Goal: Information Seeking & Learning: Check status

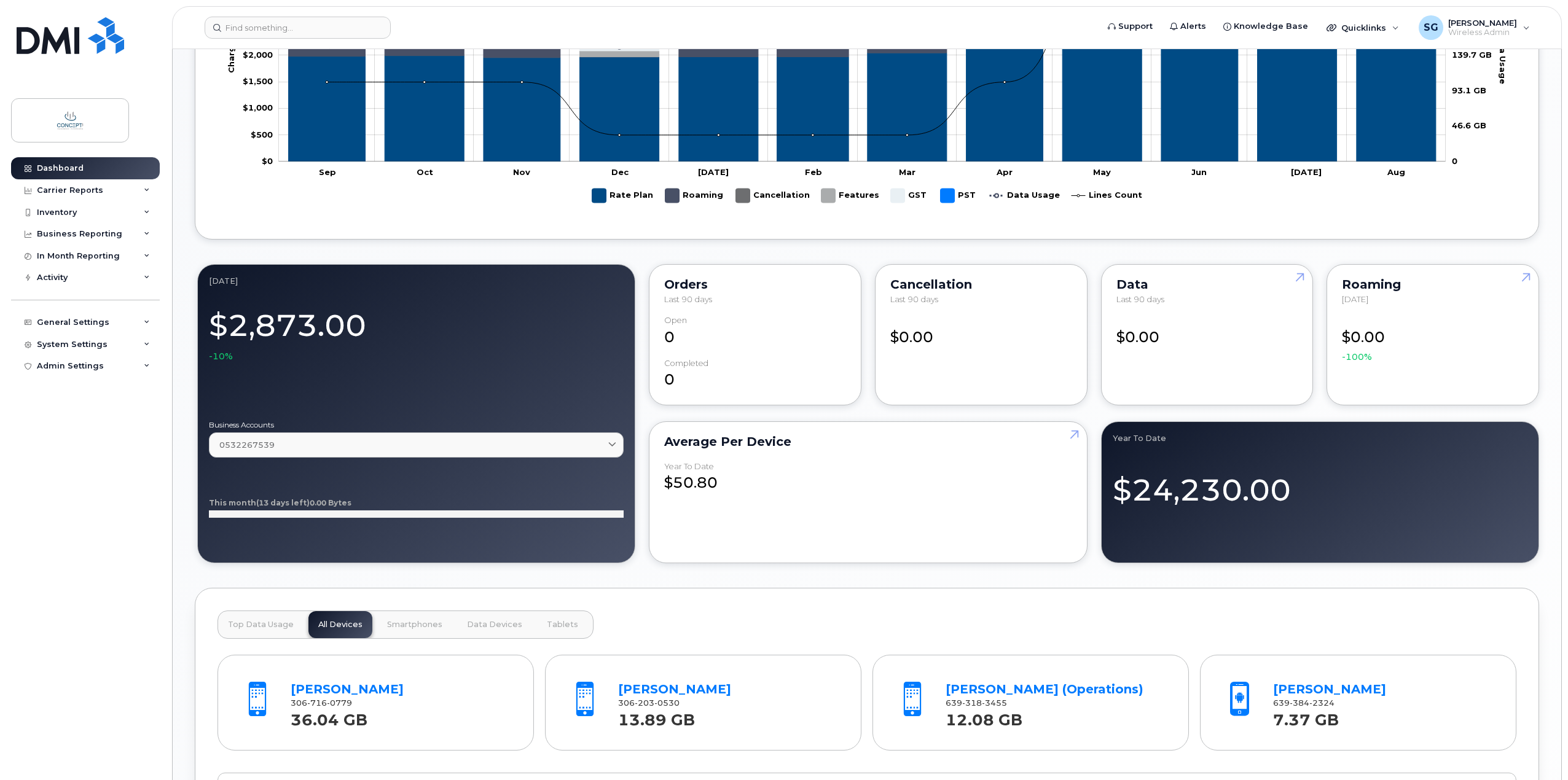
scroll to position [860, 0]
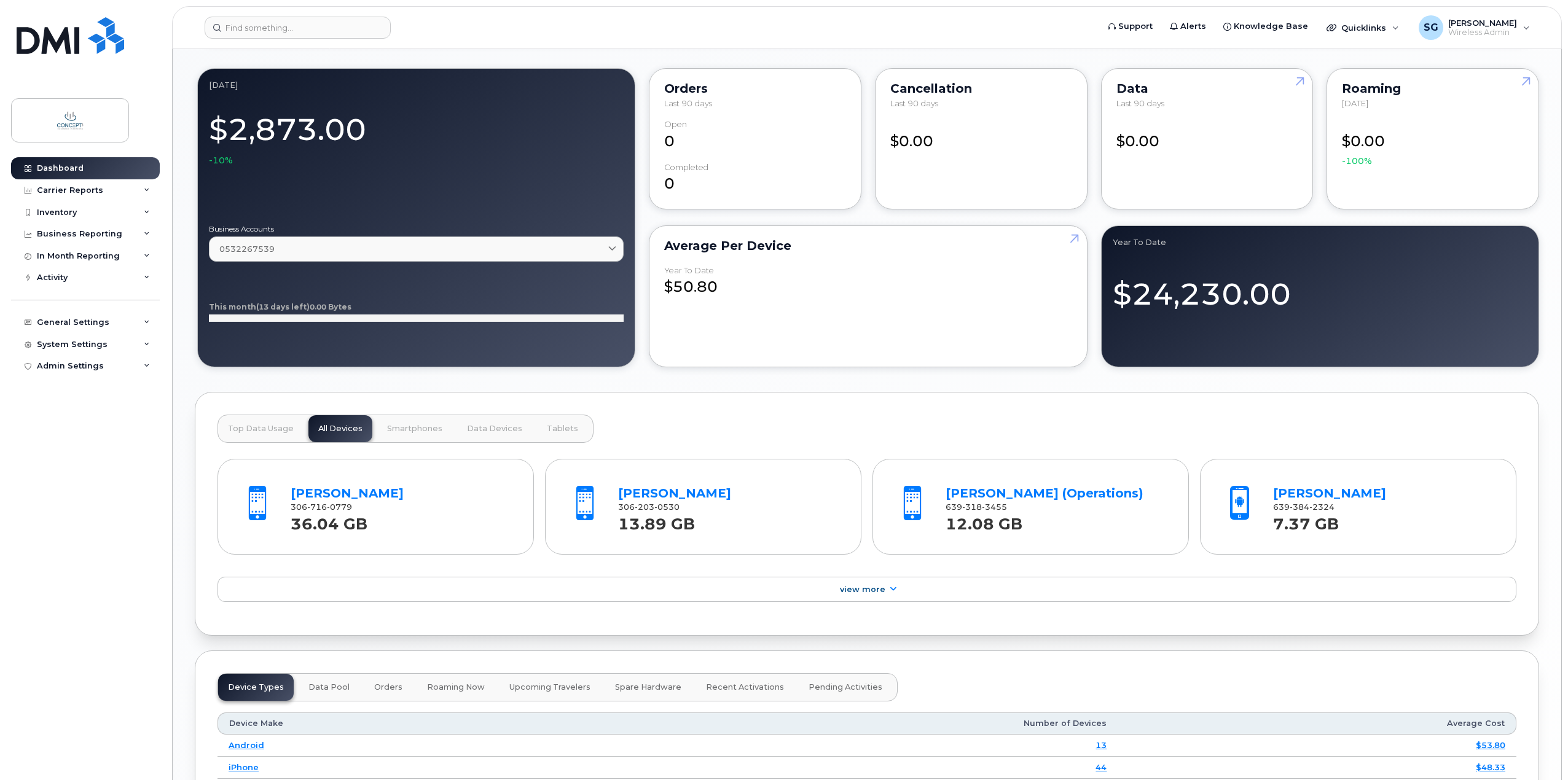
click at [375, 524] on div "36.04 GB" at bounding box center [401, 523] width 221 height 22
click at [327, 496] on link "[PERSON_NAME]" at bounding box center [347, 493] width 113 height 15
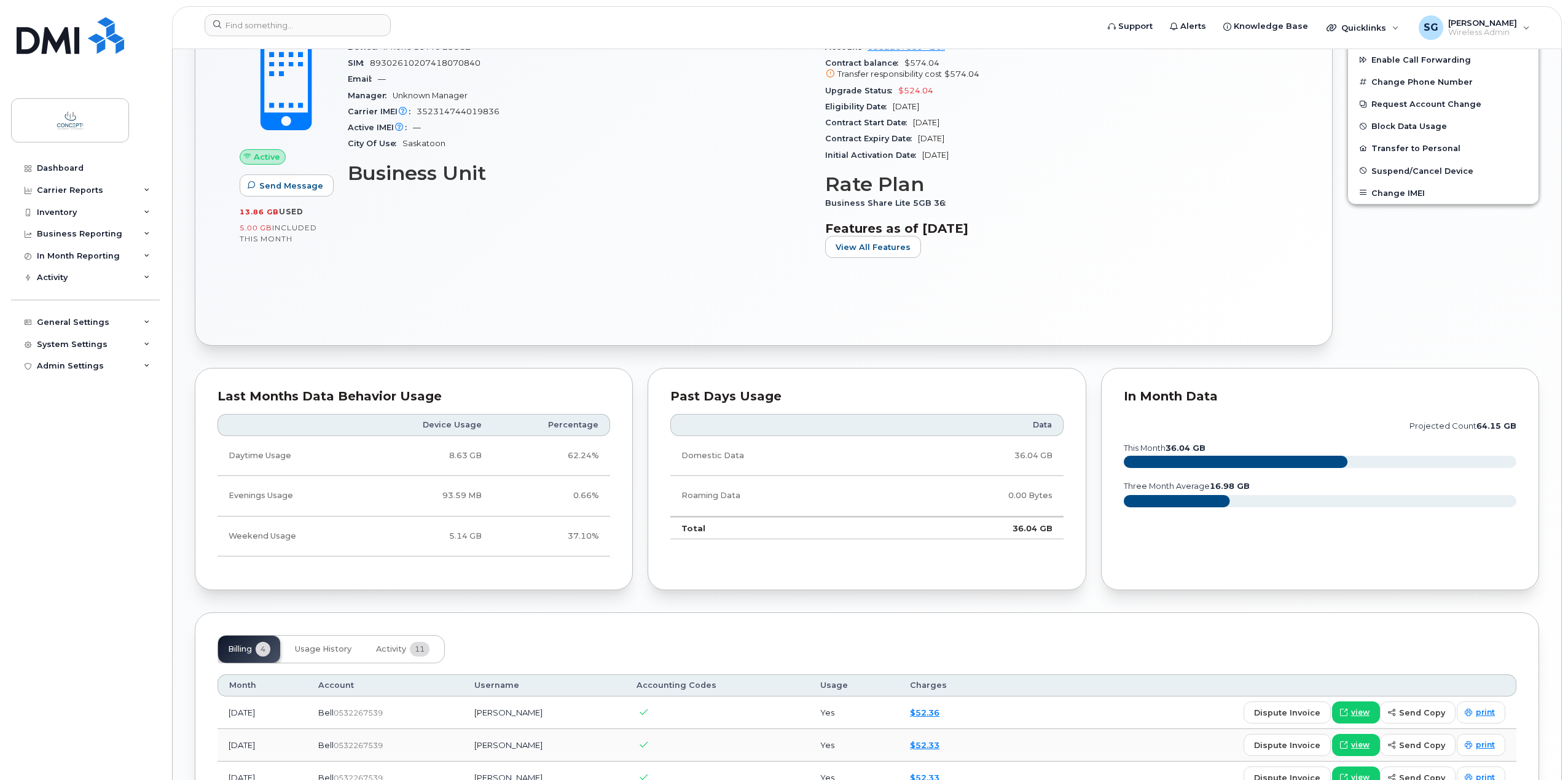
scroll to position [492, 0]
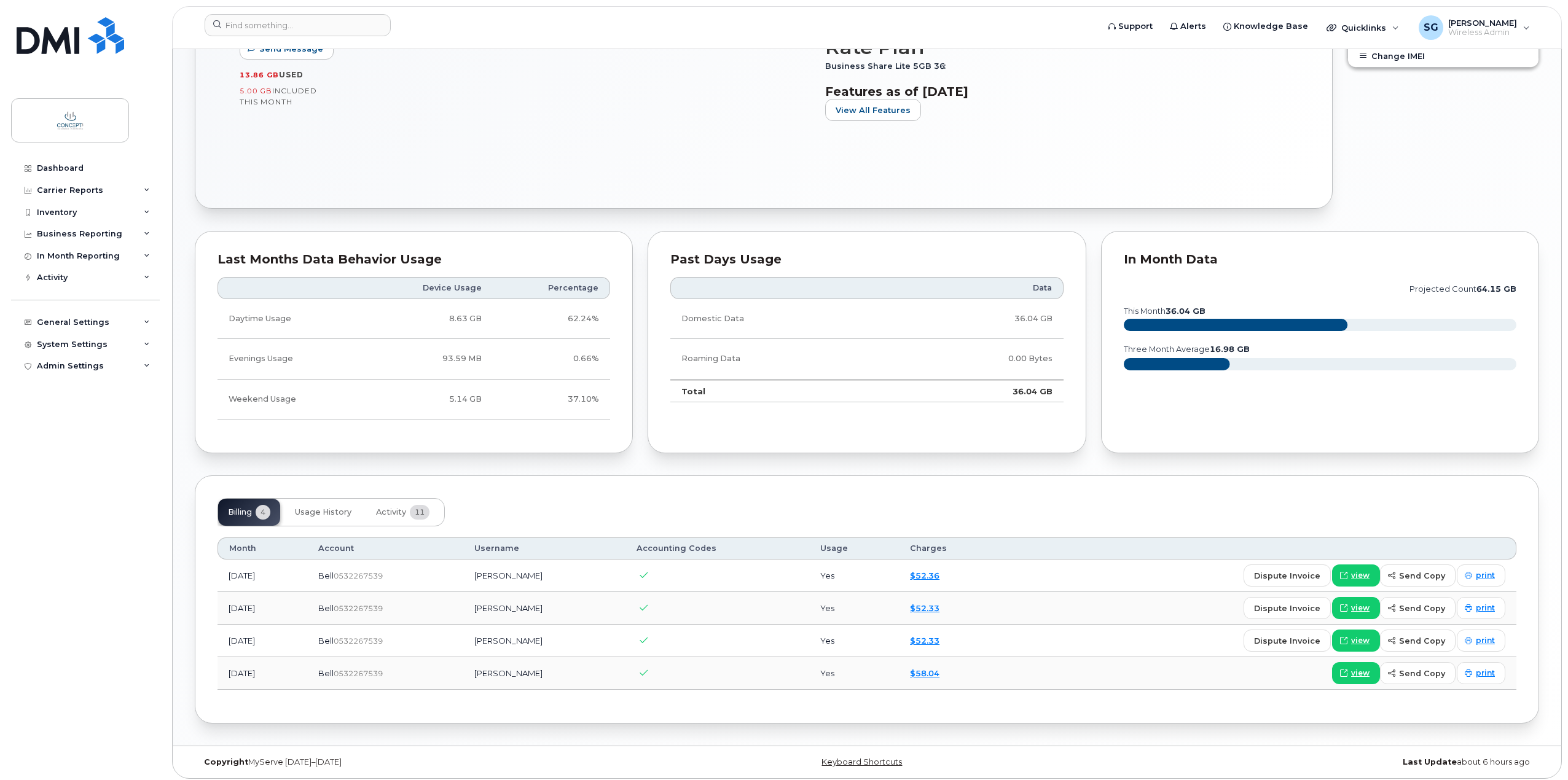
click at [906, 314] on td "36.04 GB" at bounding box center [977, 319] width 173 height 40
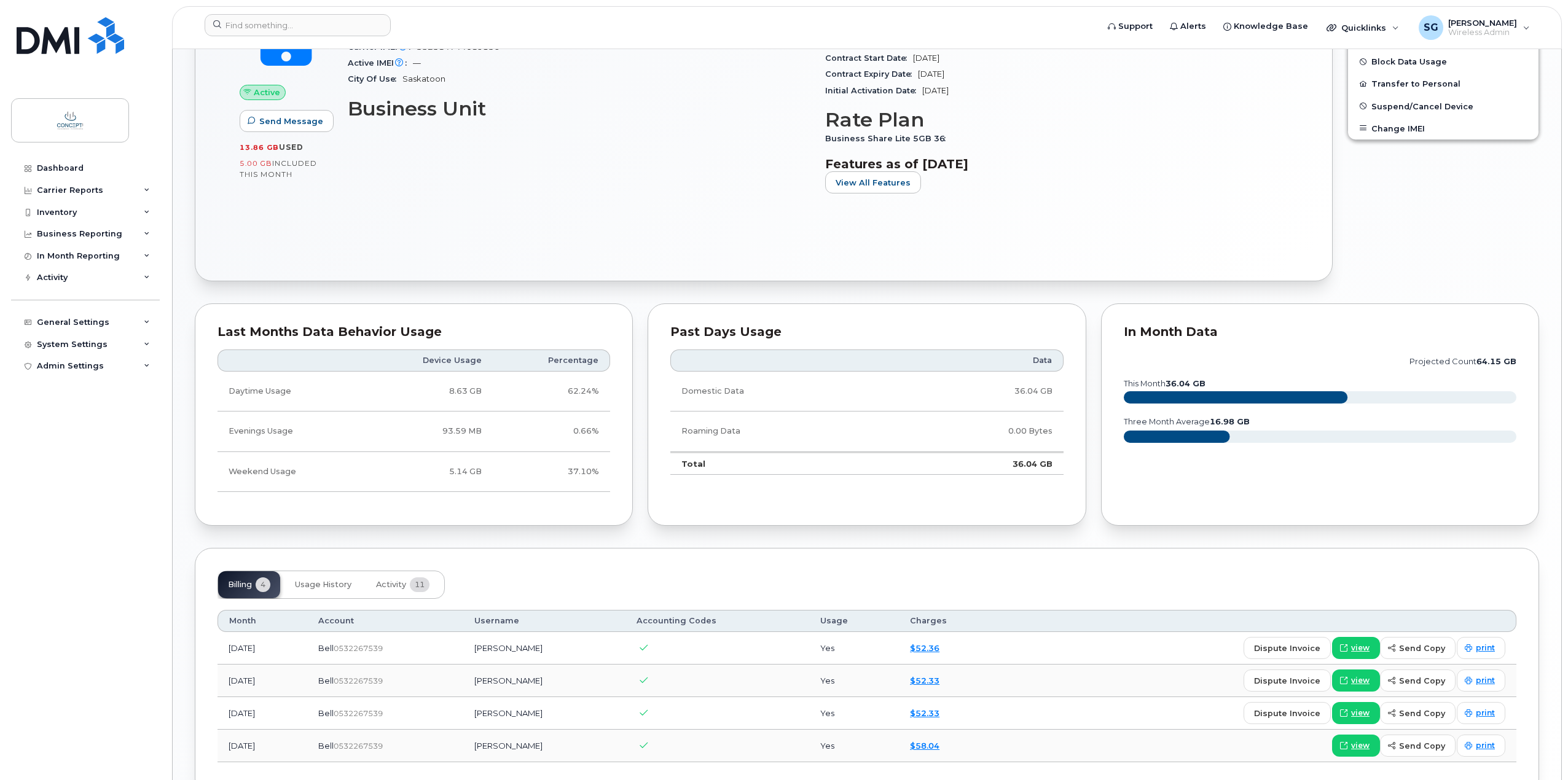
scroll to position [496, 0]
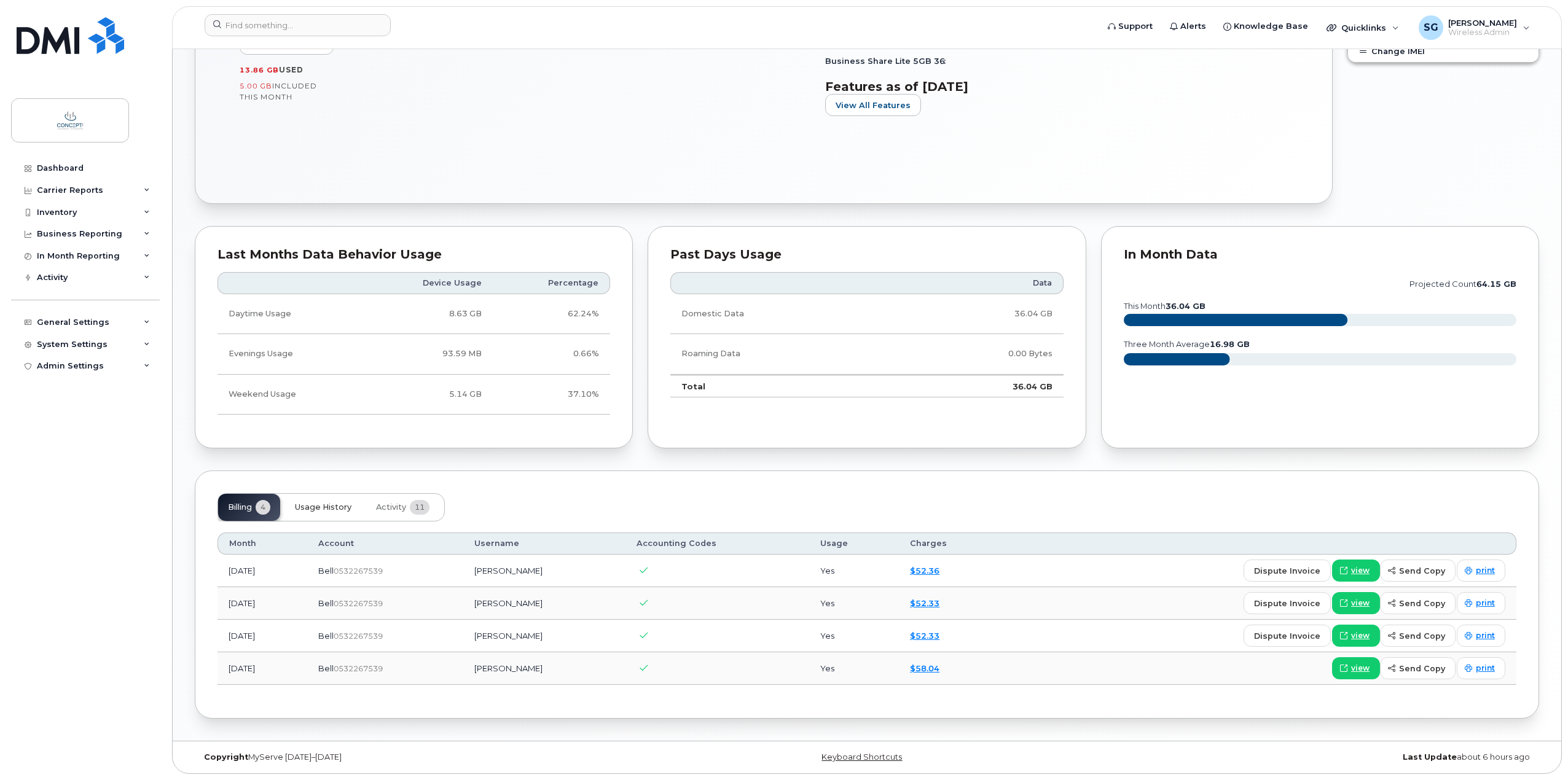
click at [320, 504] on span "Usage History" at bounding box center [324, 507] width 57 height 10
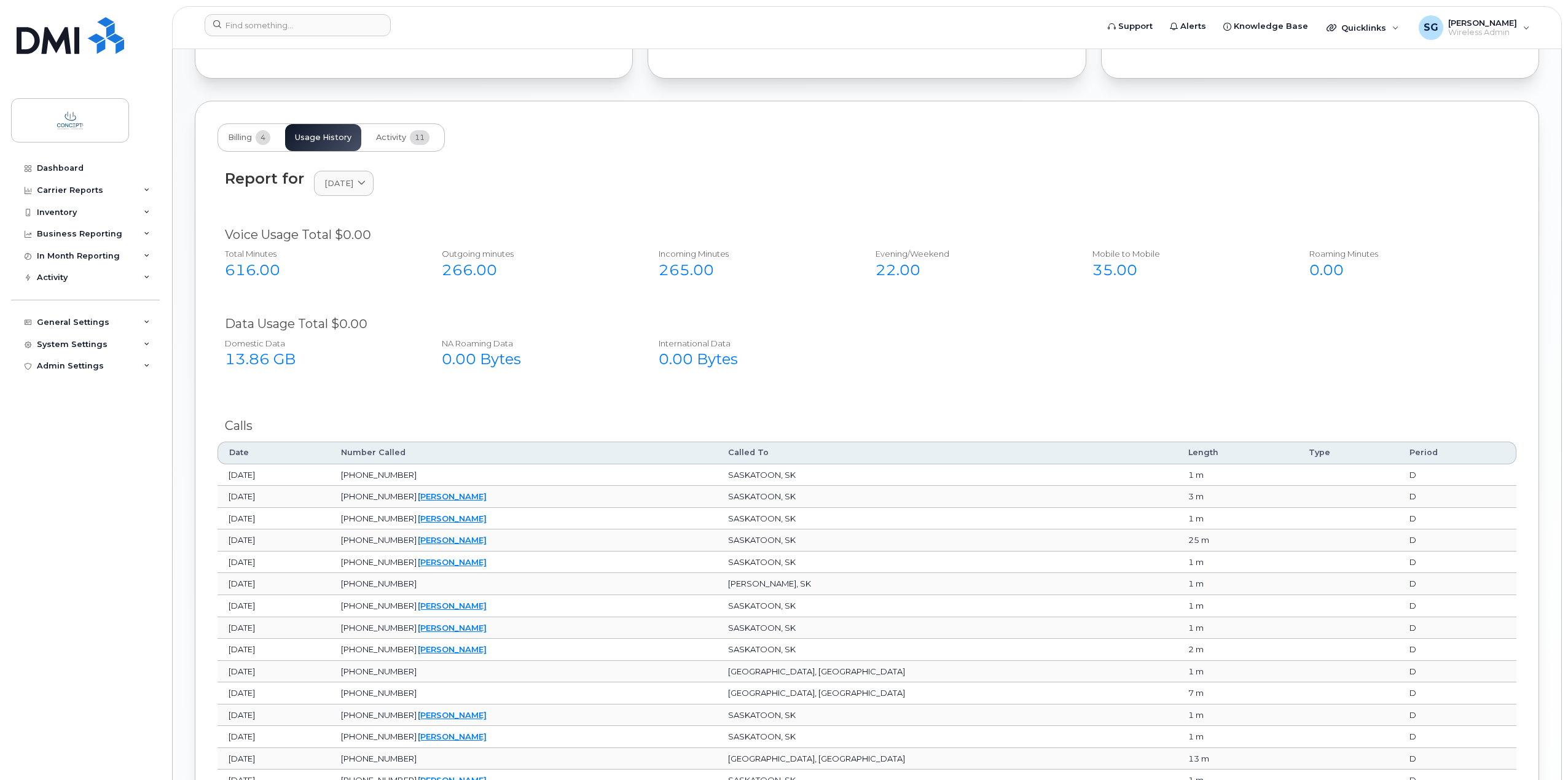
scroll to position [865, 0]
click at [241, 357] on div "13.86 GB" at bounding box center [320, 360] width 190 height 21
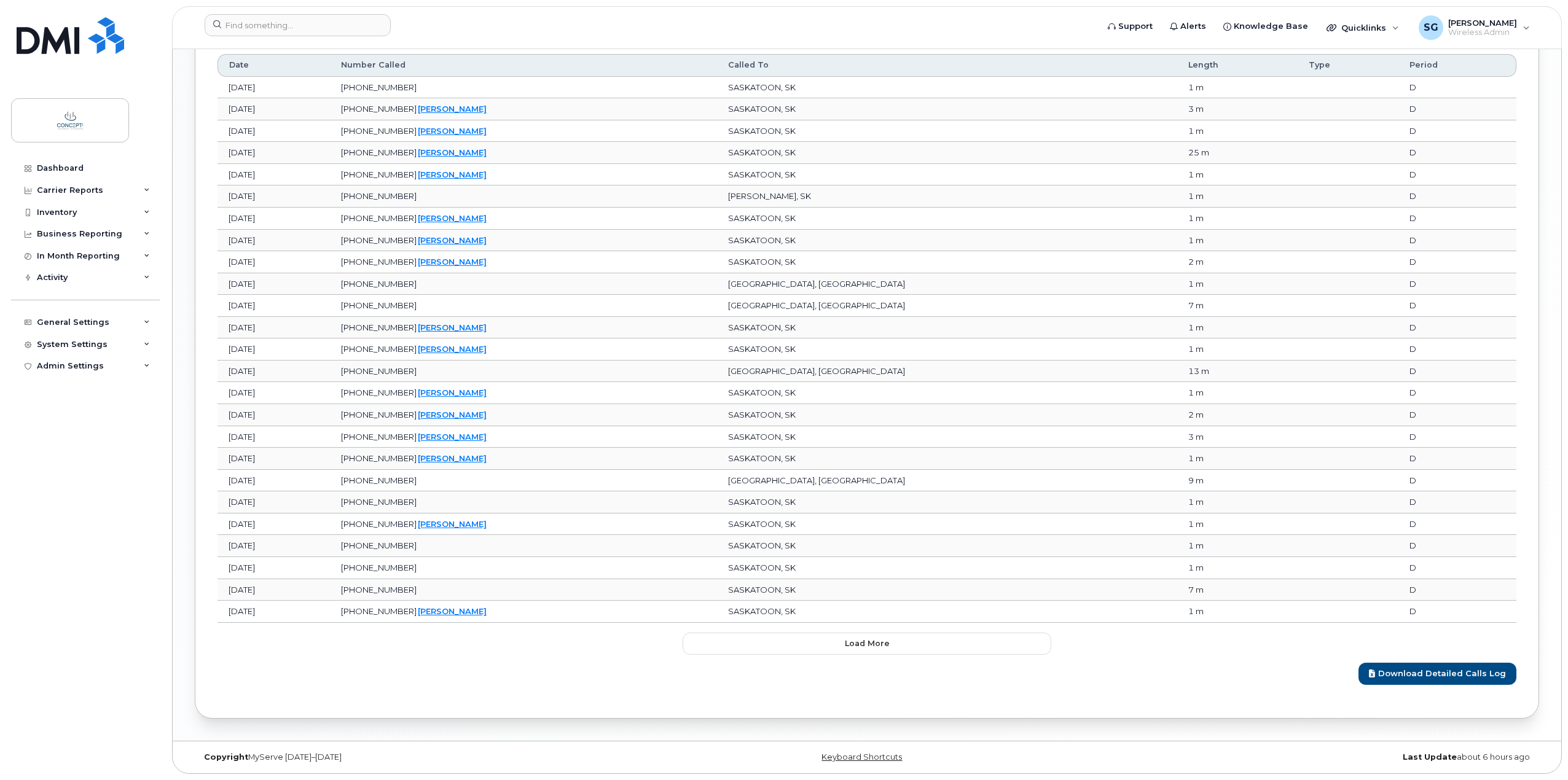
scroll to position [762, 0]
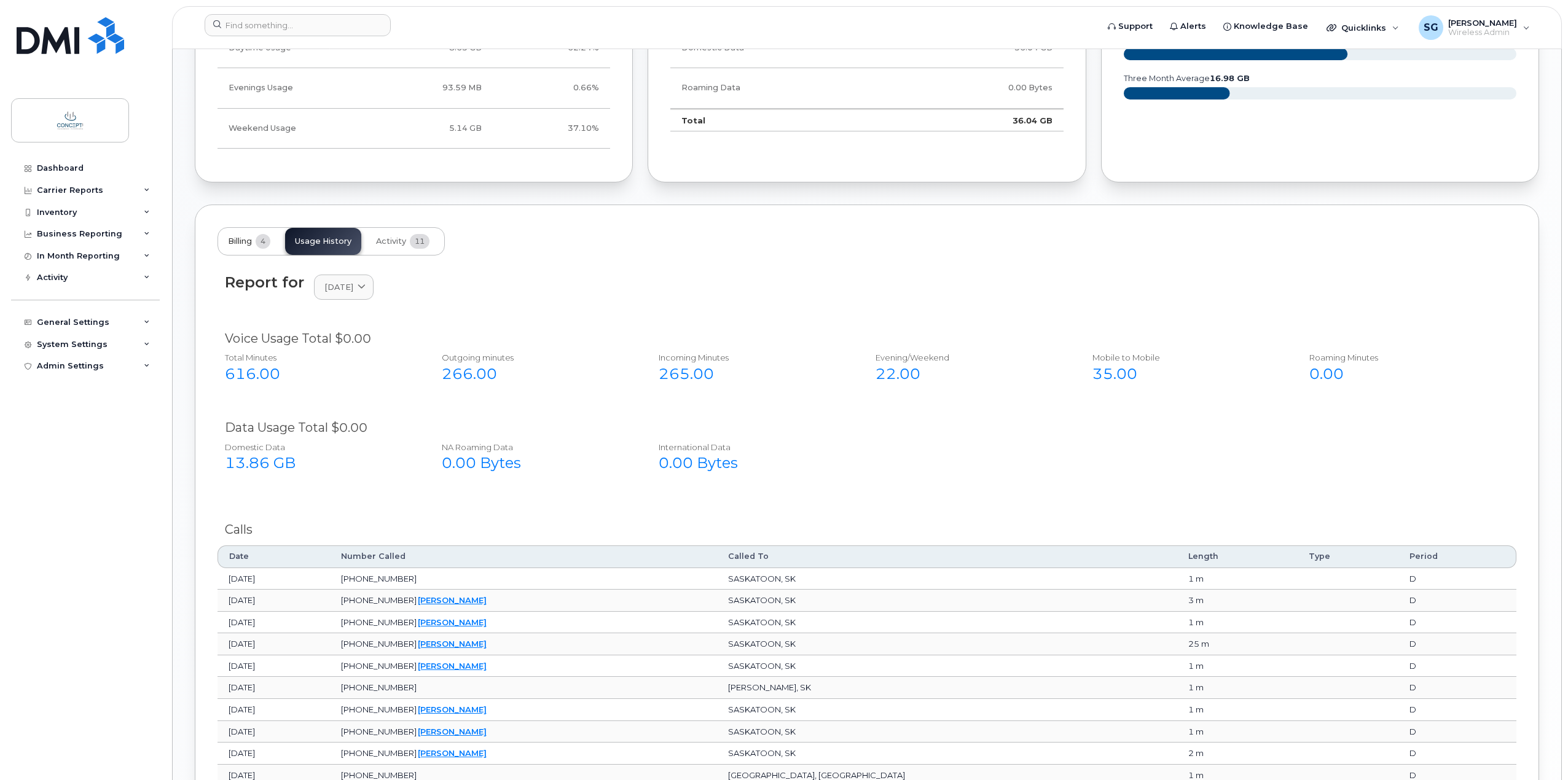
click at [244, 228] on button "Billing 4" at bounding box center [249, 241] width 62 height 27
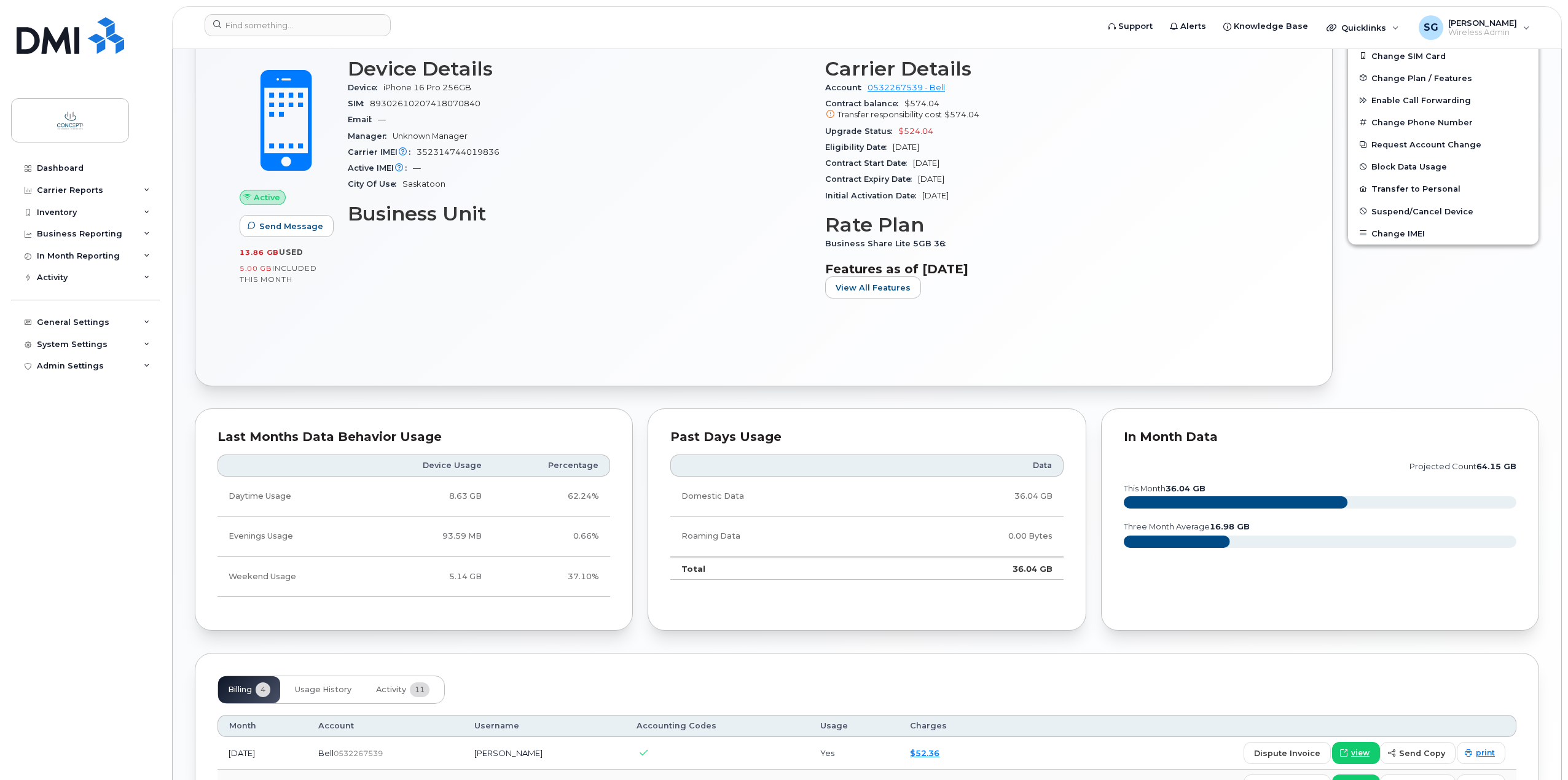
scroll to position [312, 0]
click at [1189, 487] on tspan "36.04 GB" at bounding box center [1185, 490] width 40 height 9
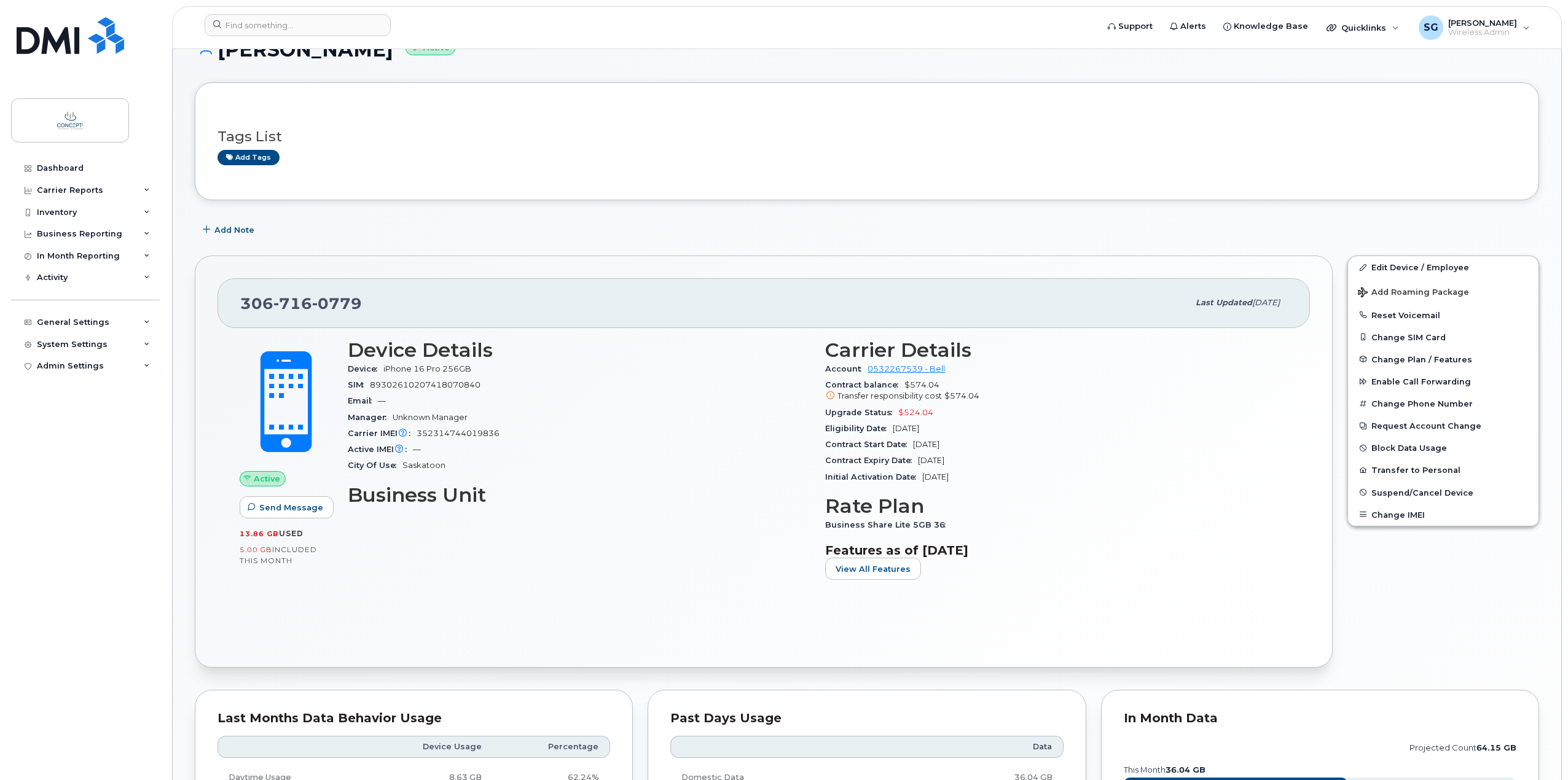
scroll to position [0, 0]
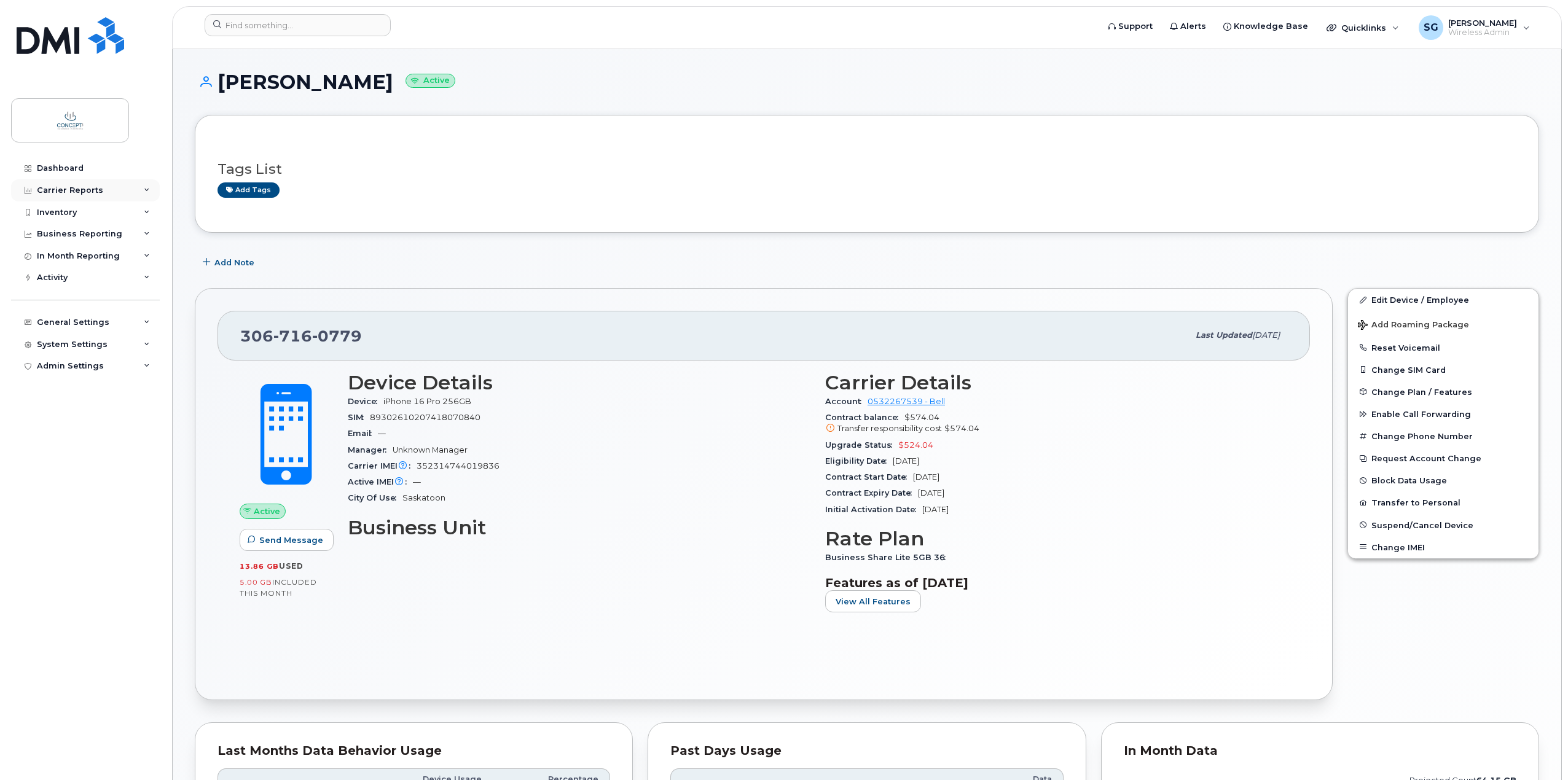
click at [102, 187] on div "Carrier Reports" at bounding box center [85, 190] width 148 height 22
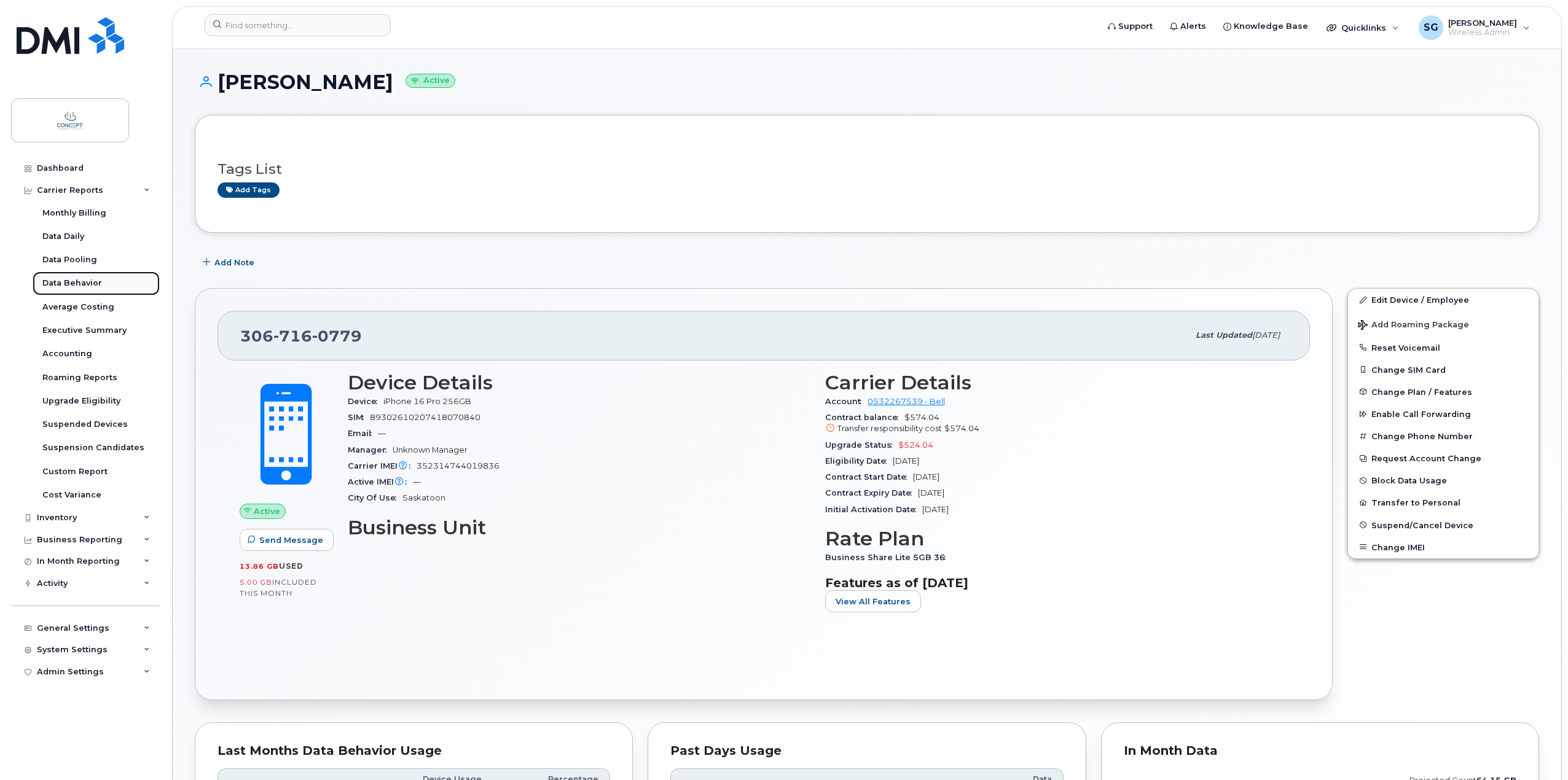
click at [83, 284] on div "Data Behavior" at bounding box center [72, 283] width 60 height 11
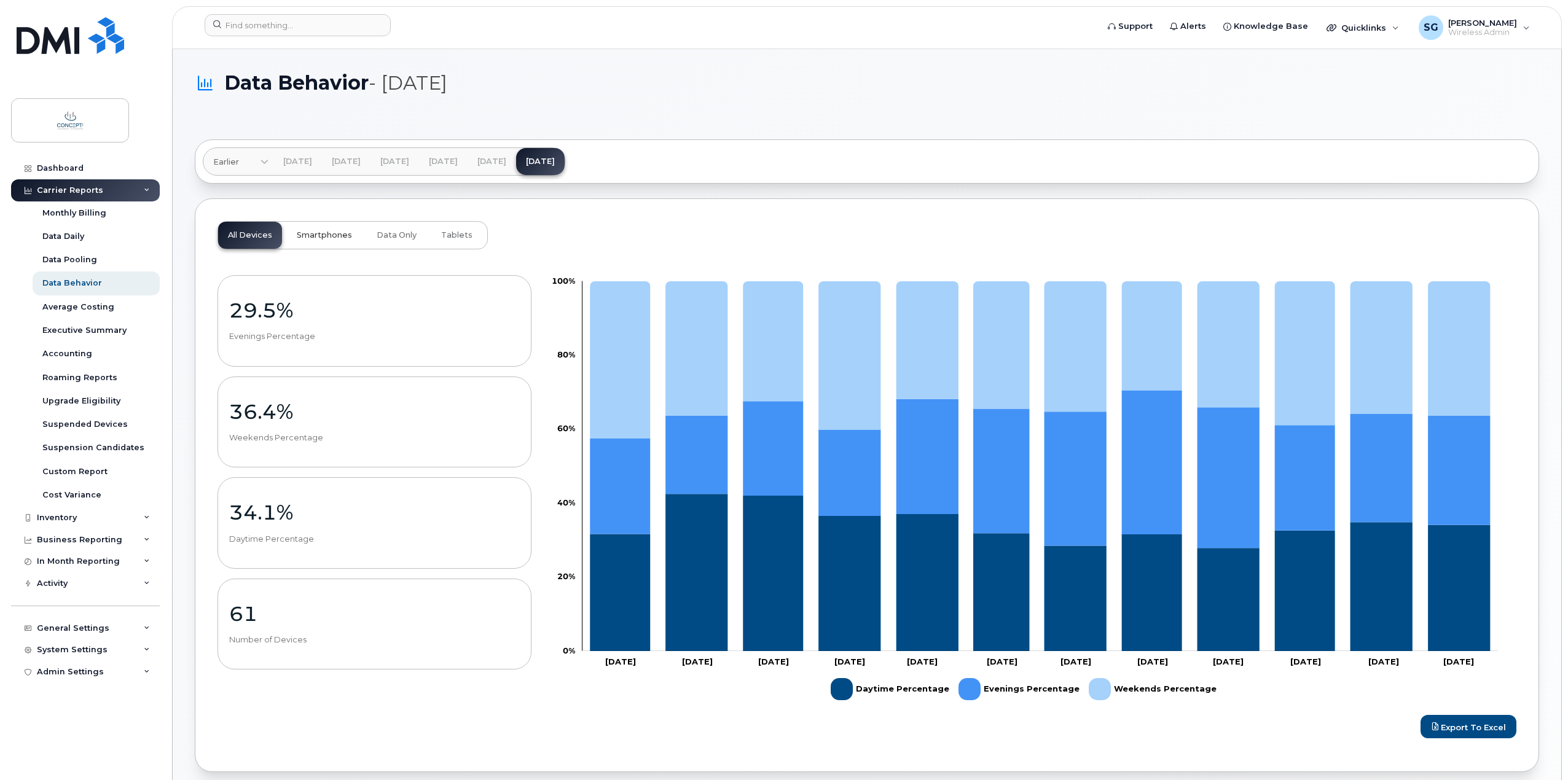
click at [311, 239] on span "Smartphones" at bounding box center [324, 235] width 55 height 10
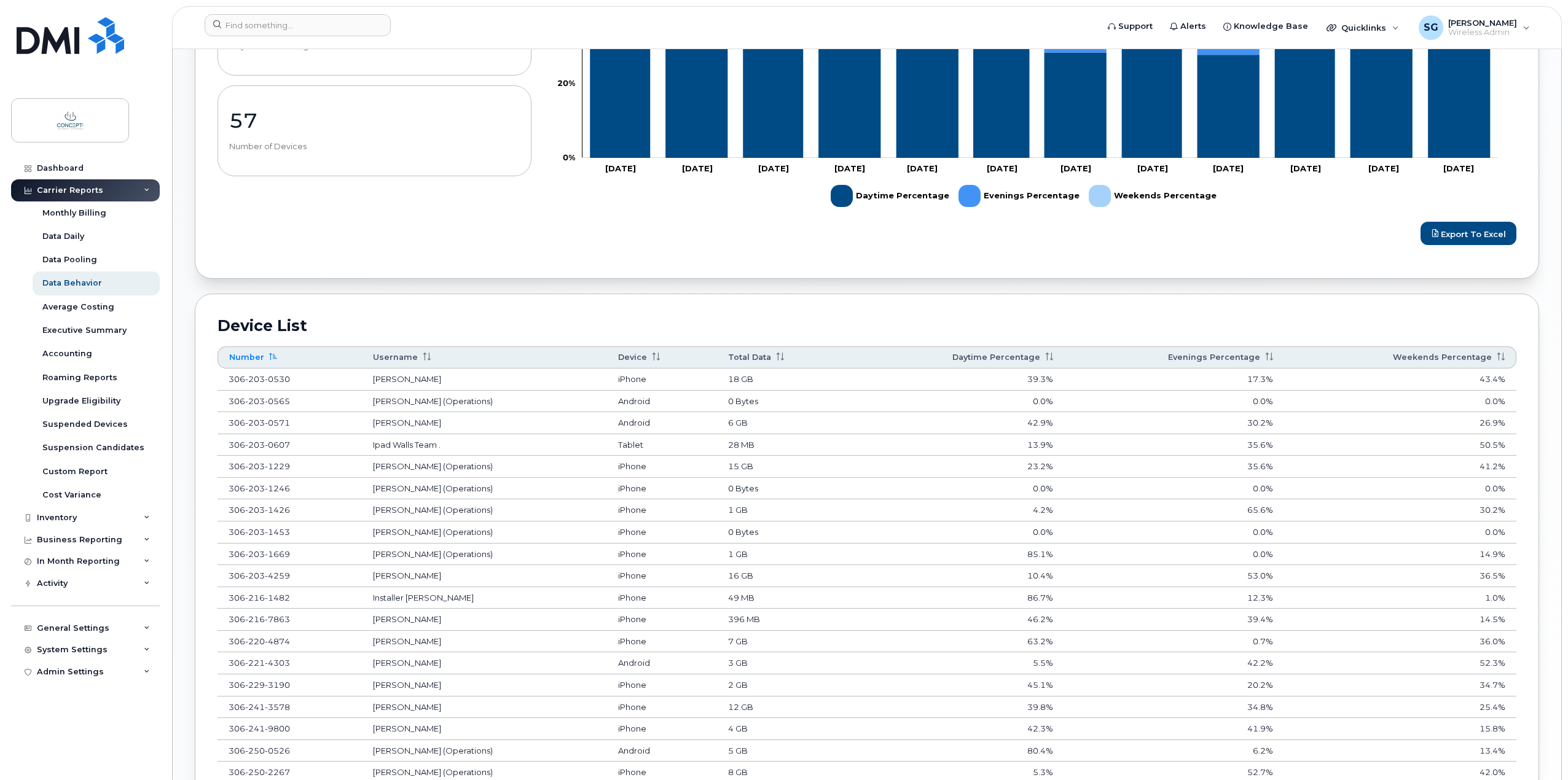
scroll to position [737, 0]
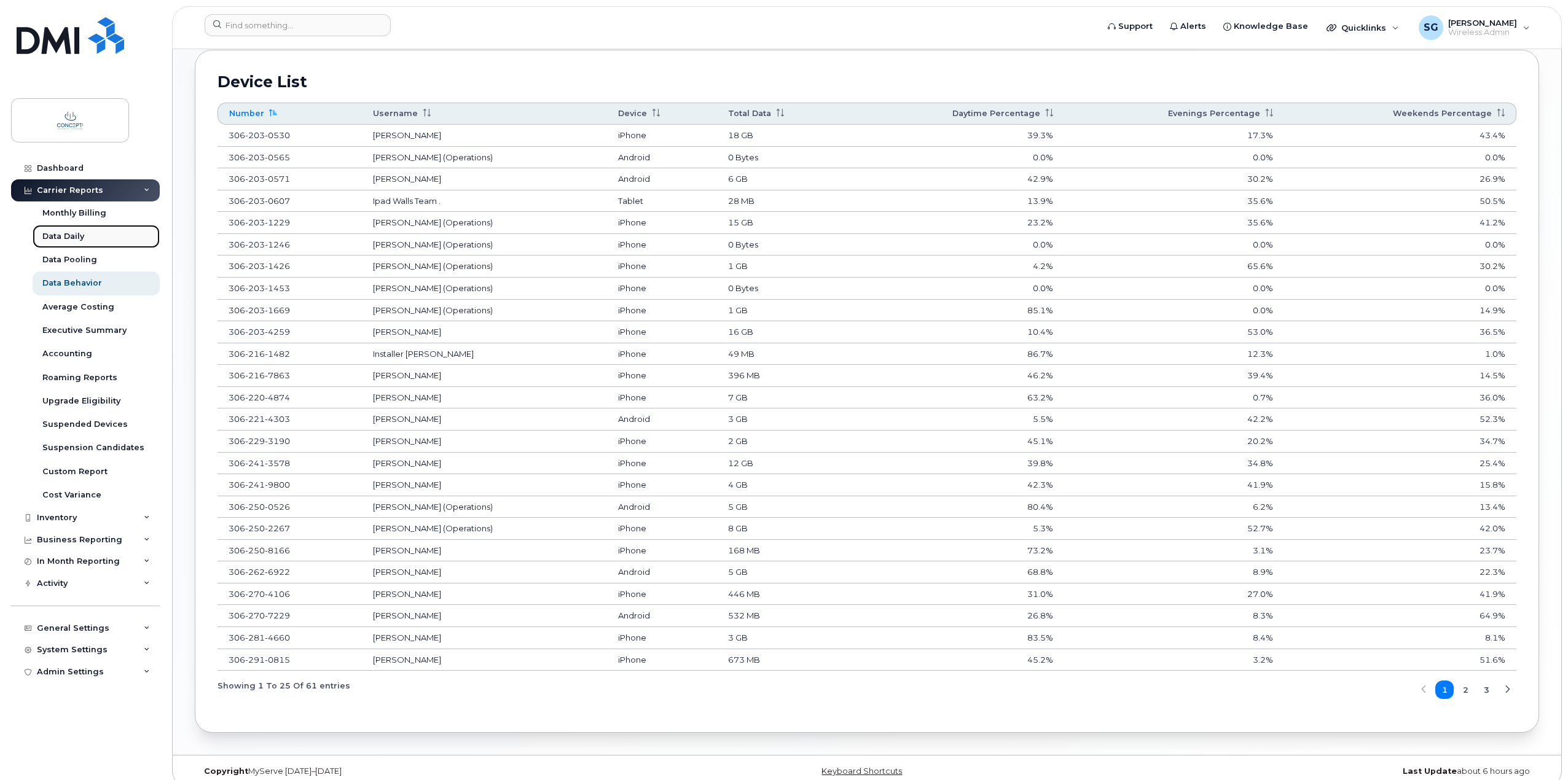
click at [76, 228] on link "Data Daily" at bounding box center [95, 237] width 127 height 23
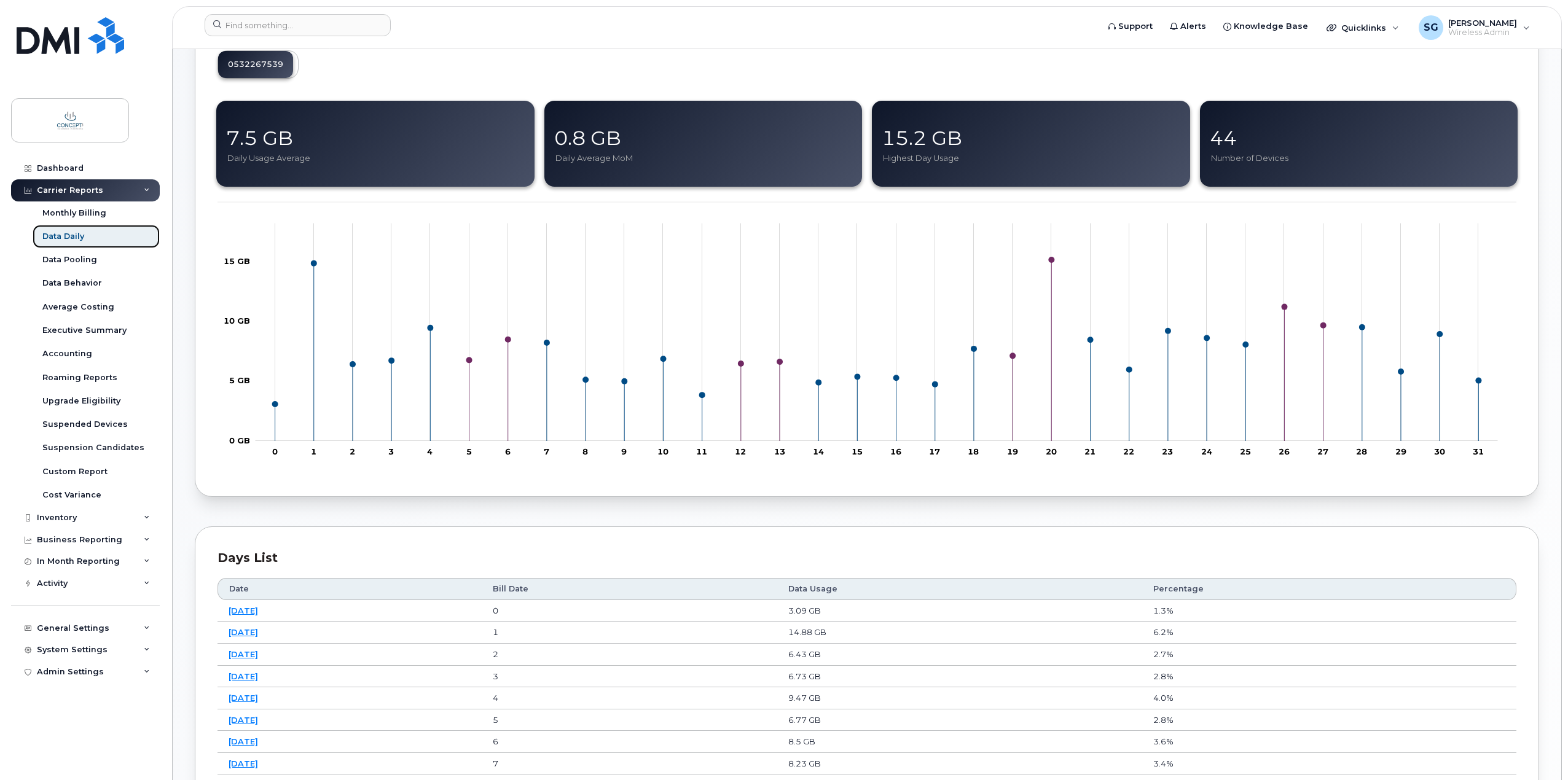
scroll to position [430, 0]
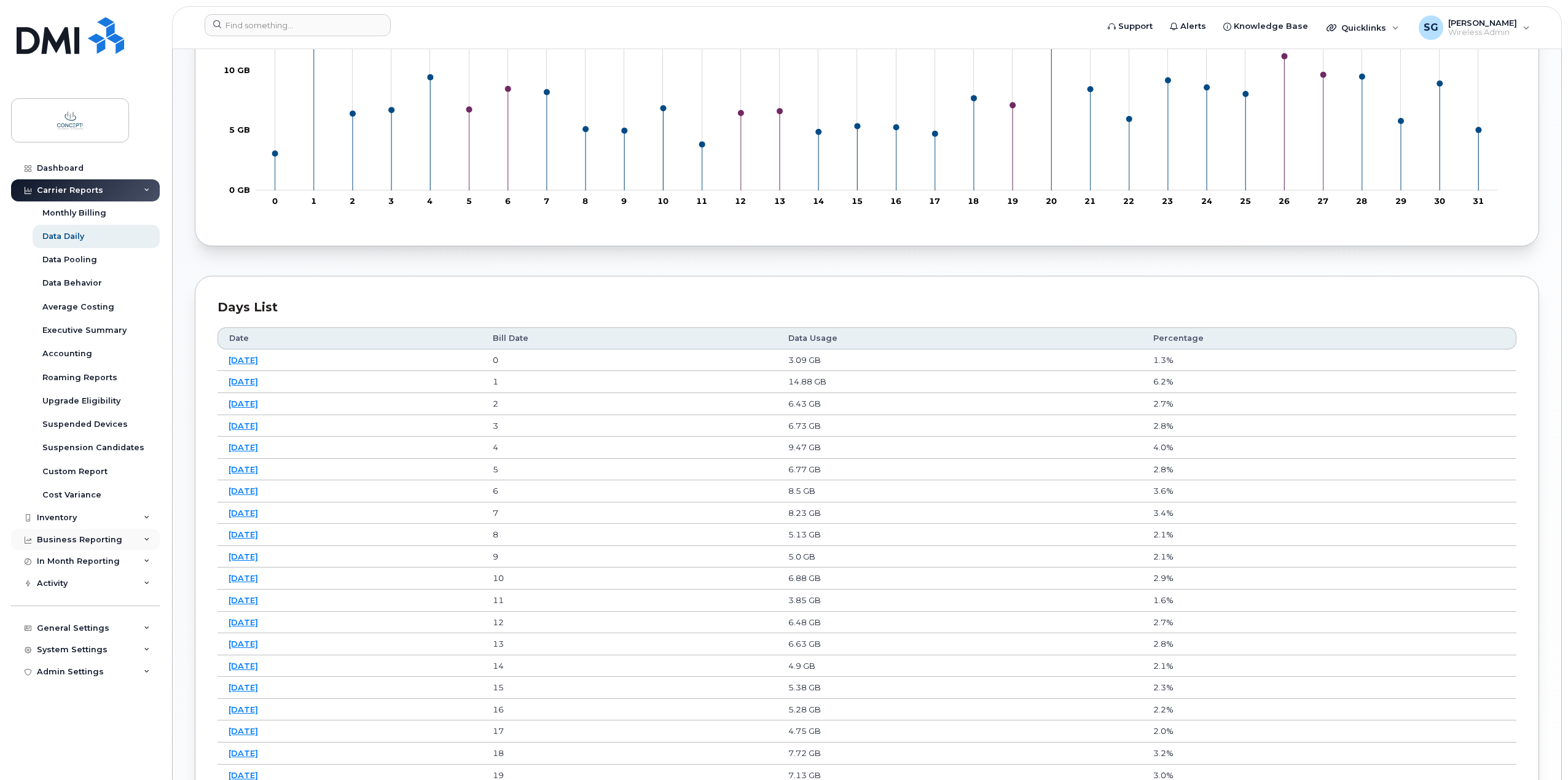
click at [99, 533] on div "Business Reporting" at bounding box center [85, 539] width 148 height 22
click at [95, 581] on div "In Month Reporting" at bounding box center [78, 585] width 83 height 10
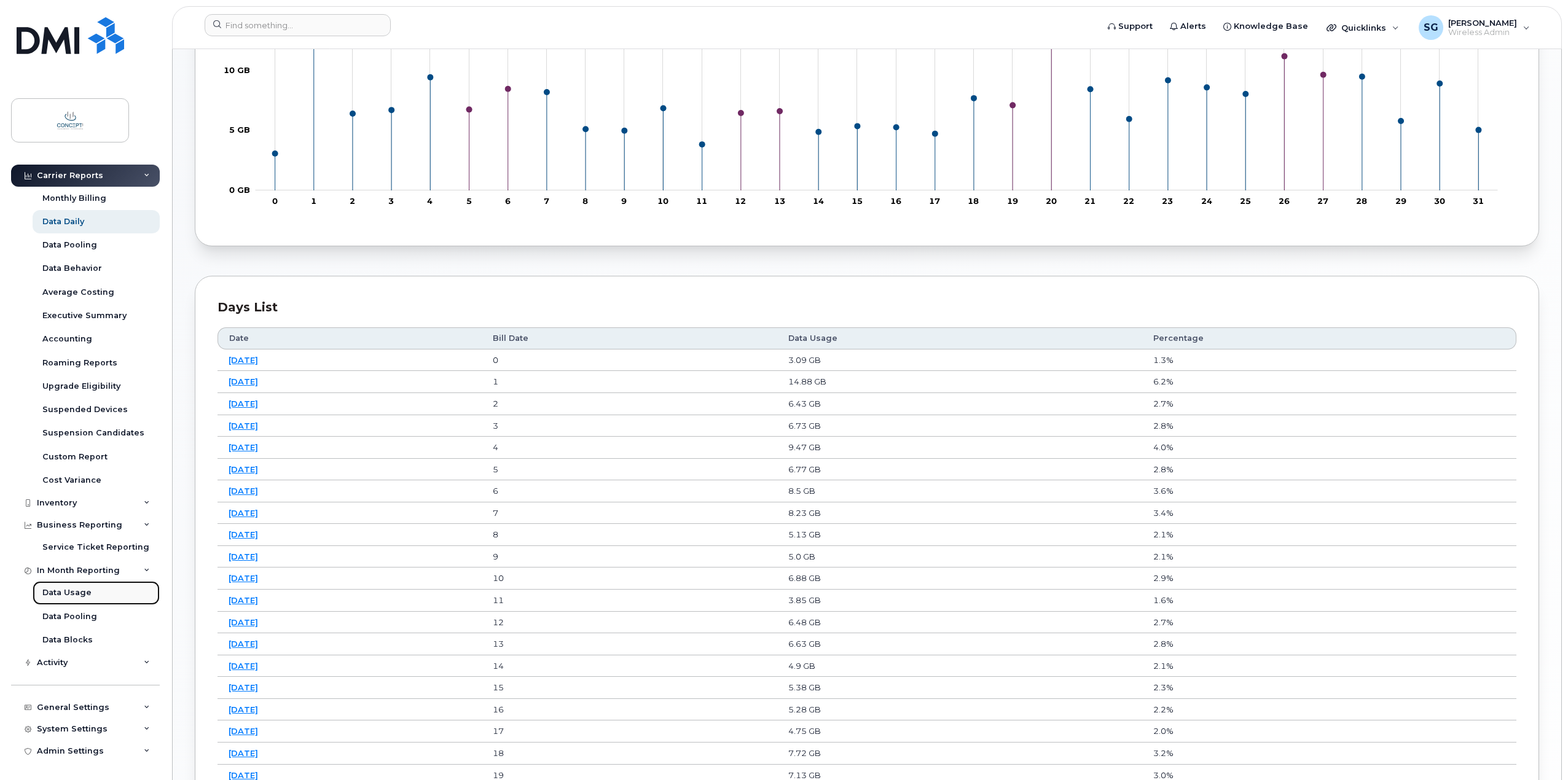
click at [74, 594] on div "Data Usage" at bounding box center [67, 592] width 49 height 11
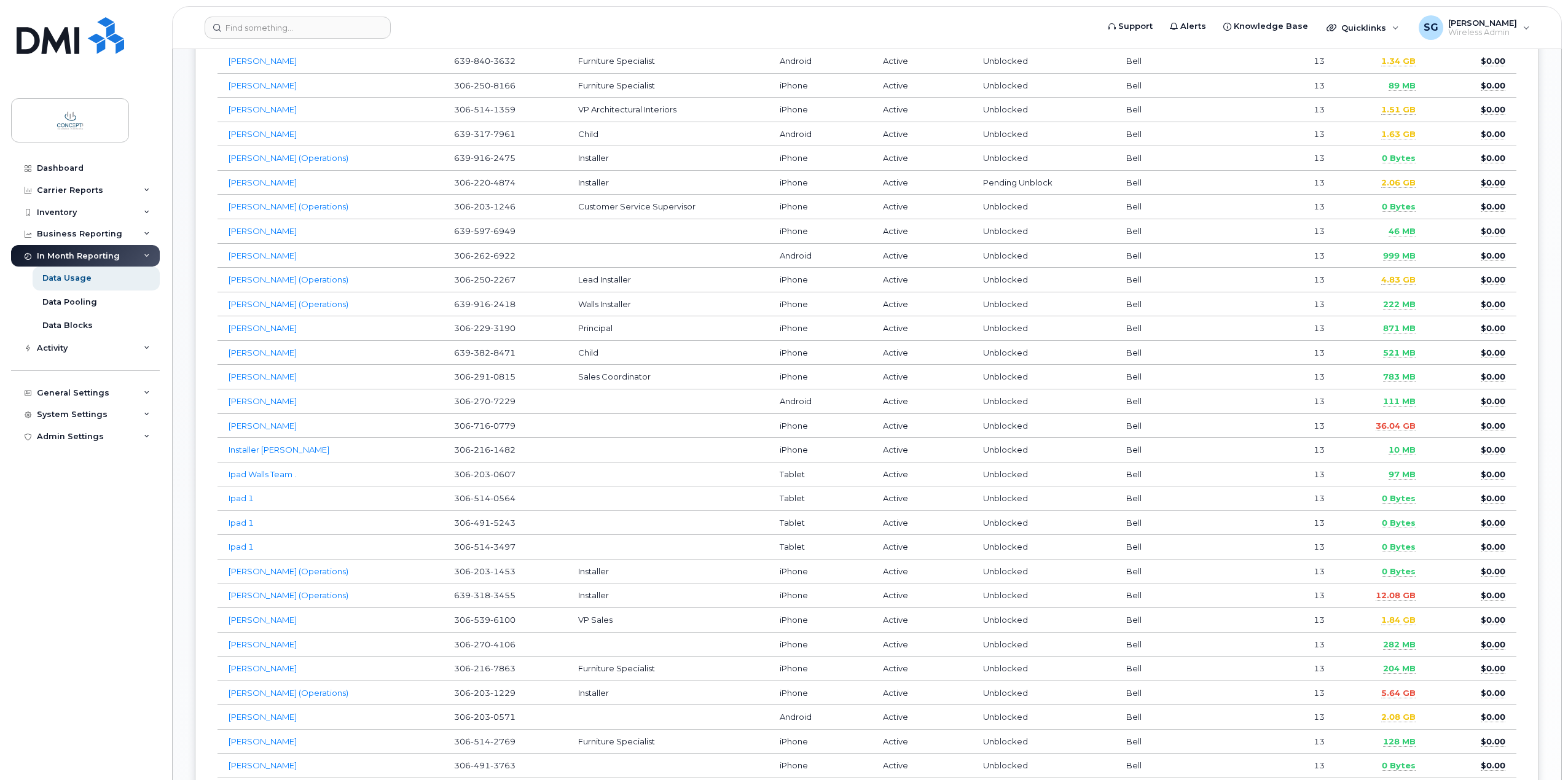
scroll to position [675, 0]
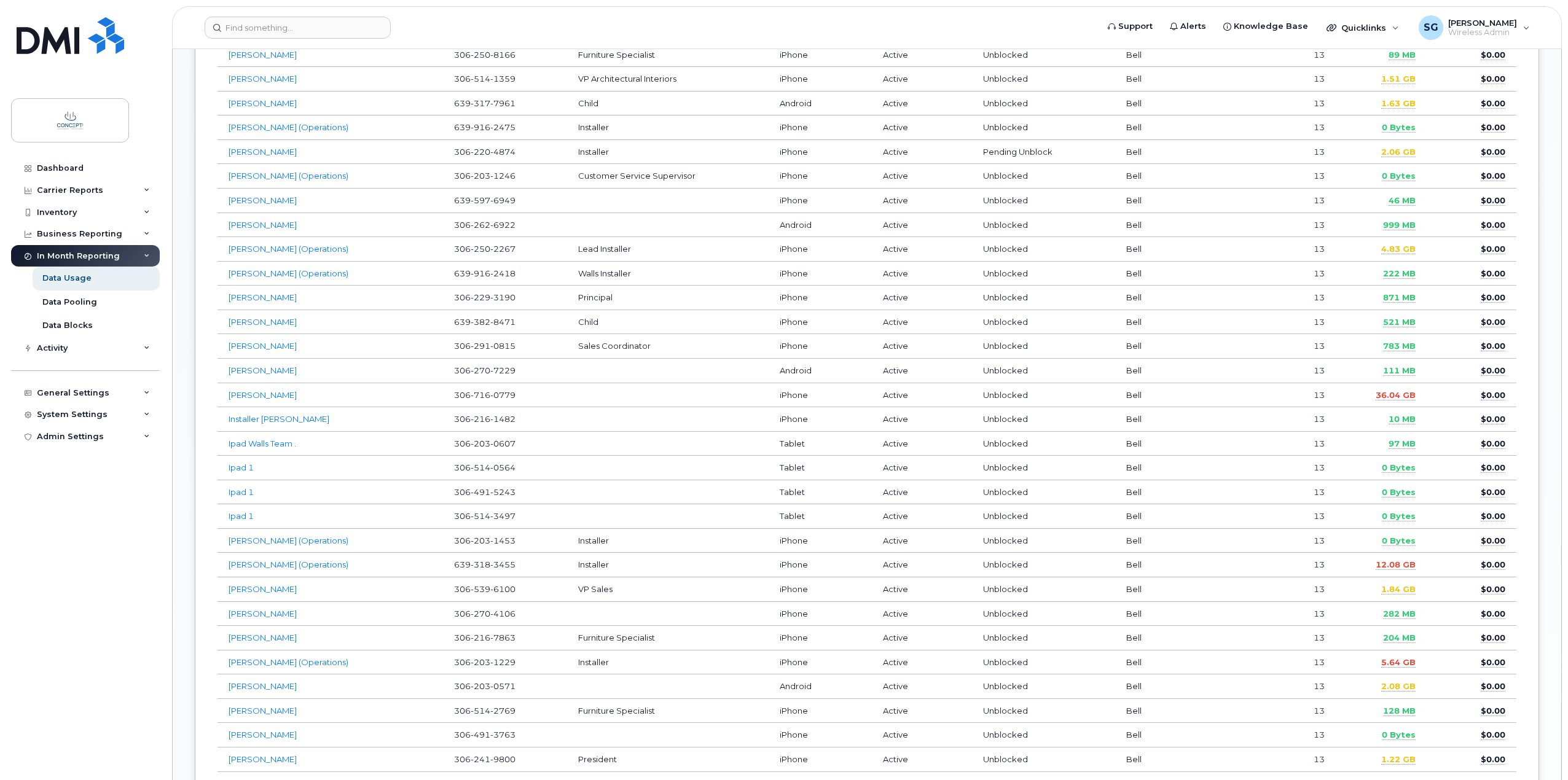
click at [259, 400] on td "[PERSON_NAME]" at bounding box center [330, 396] width 225 height 25
click at [262, 397] on link "[PERSON_NAME]" at bounding box center [262, 395] width 68 height 10
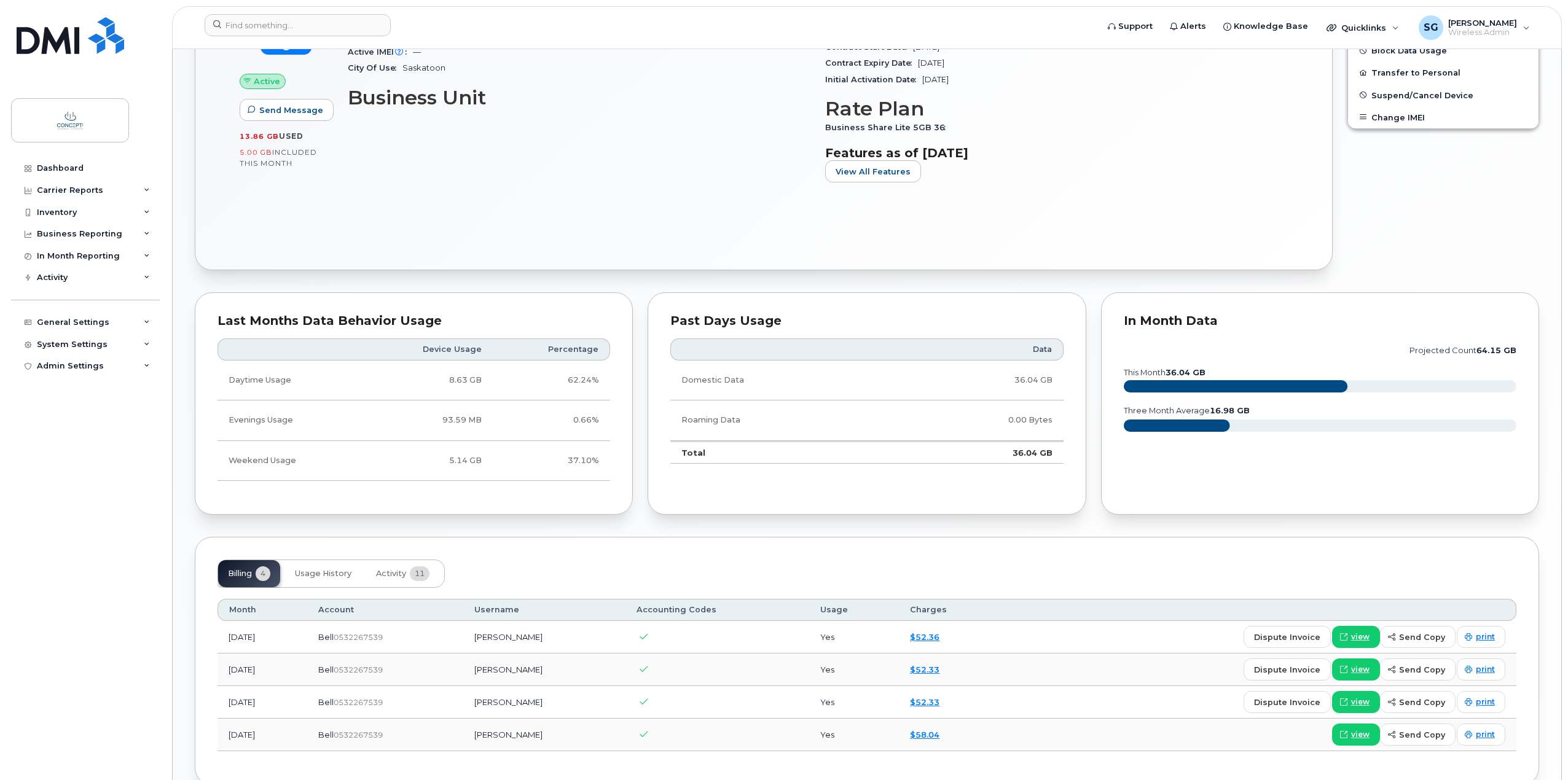
scroll to position [496, 0]
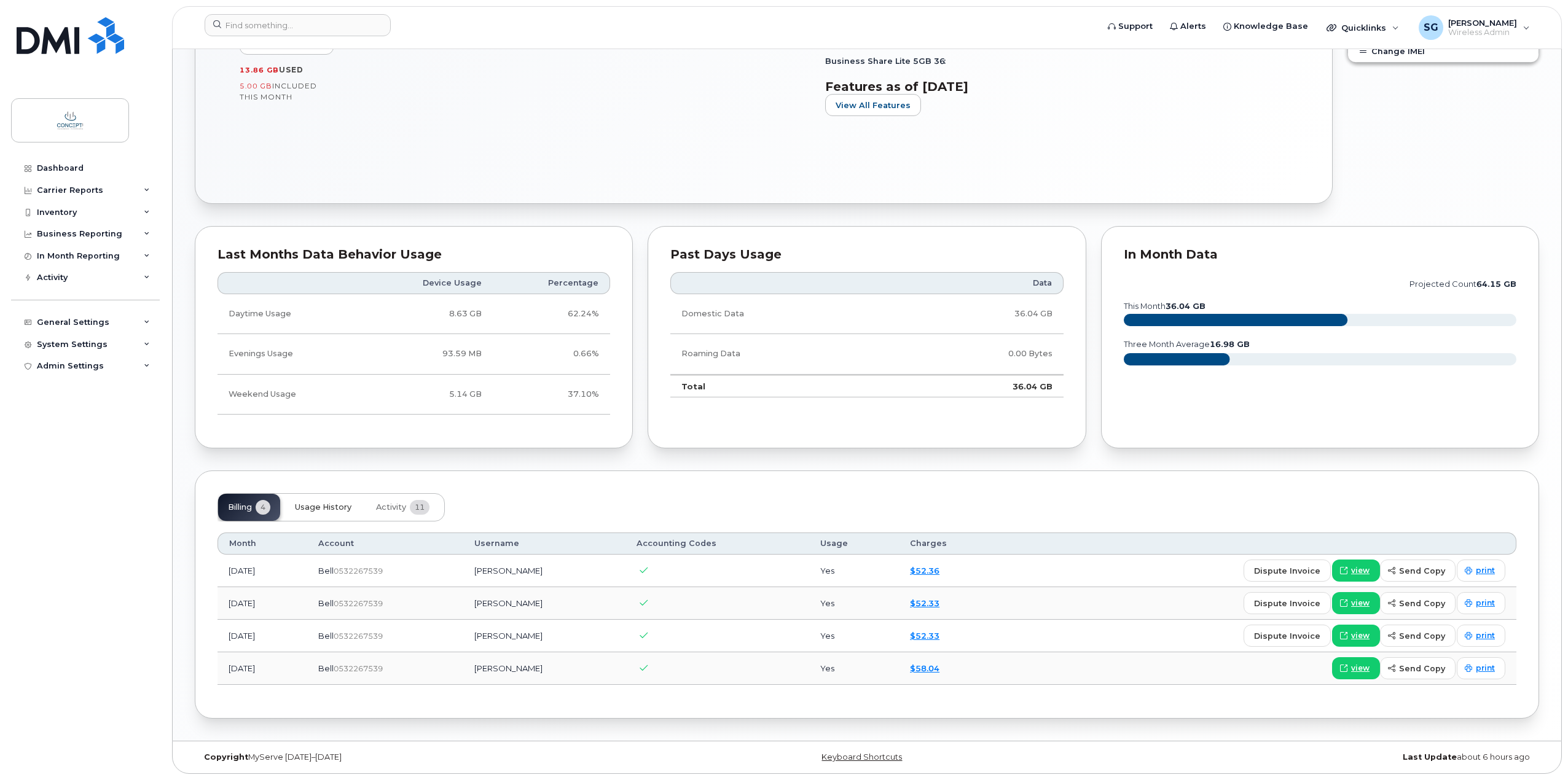
click at [317, 510] on span "Usage History" at bounding box center [324, 507] width 57 height 10
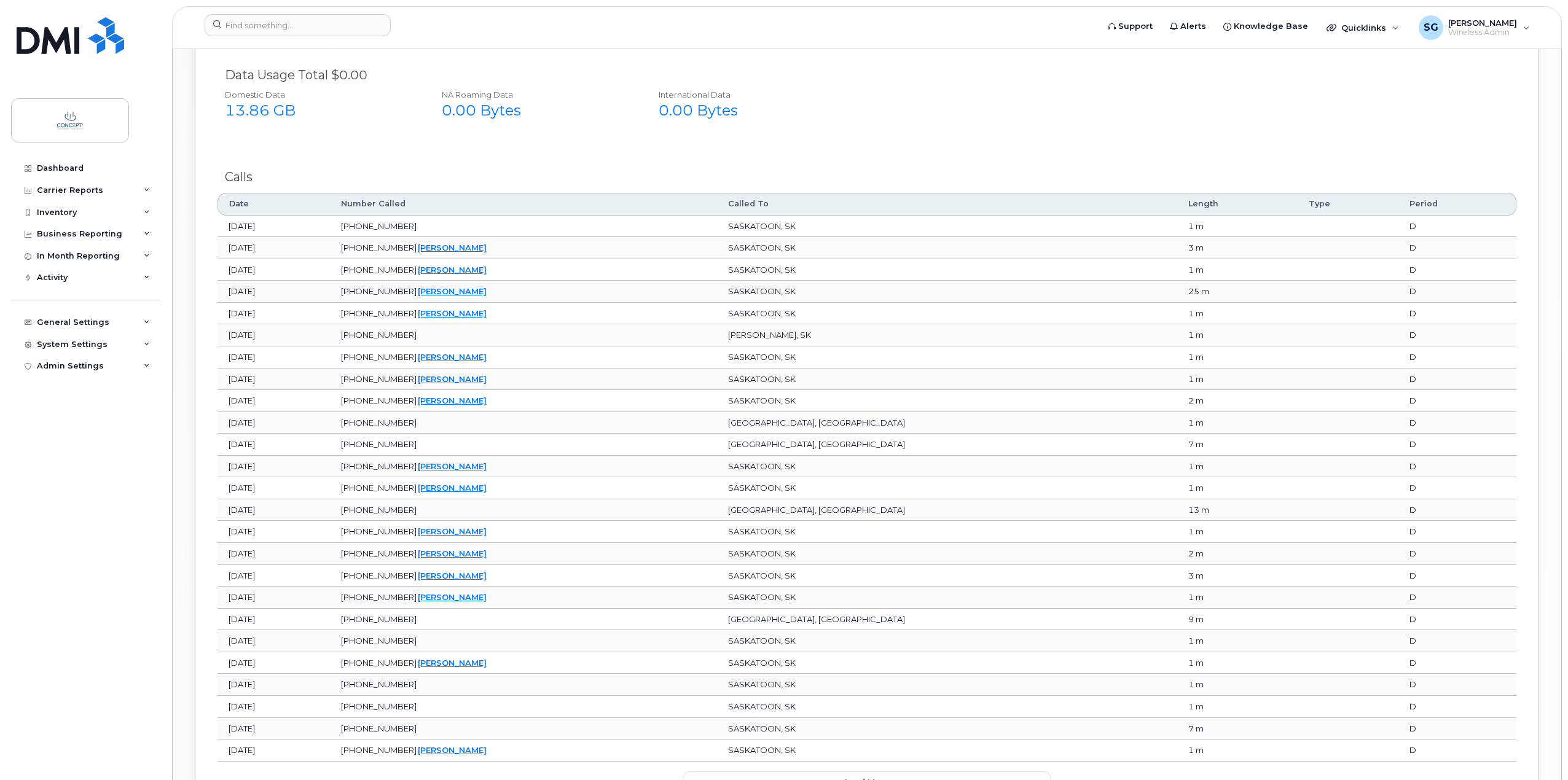
scroll to position [1254, 0]
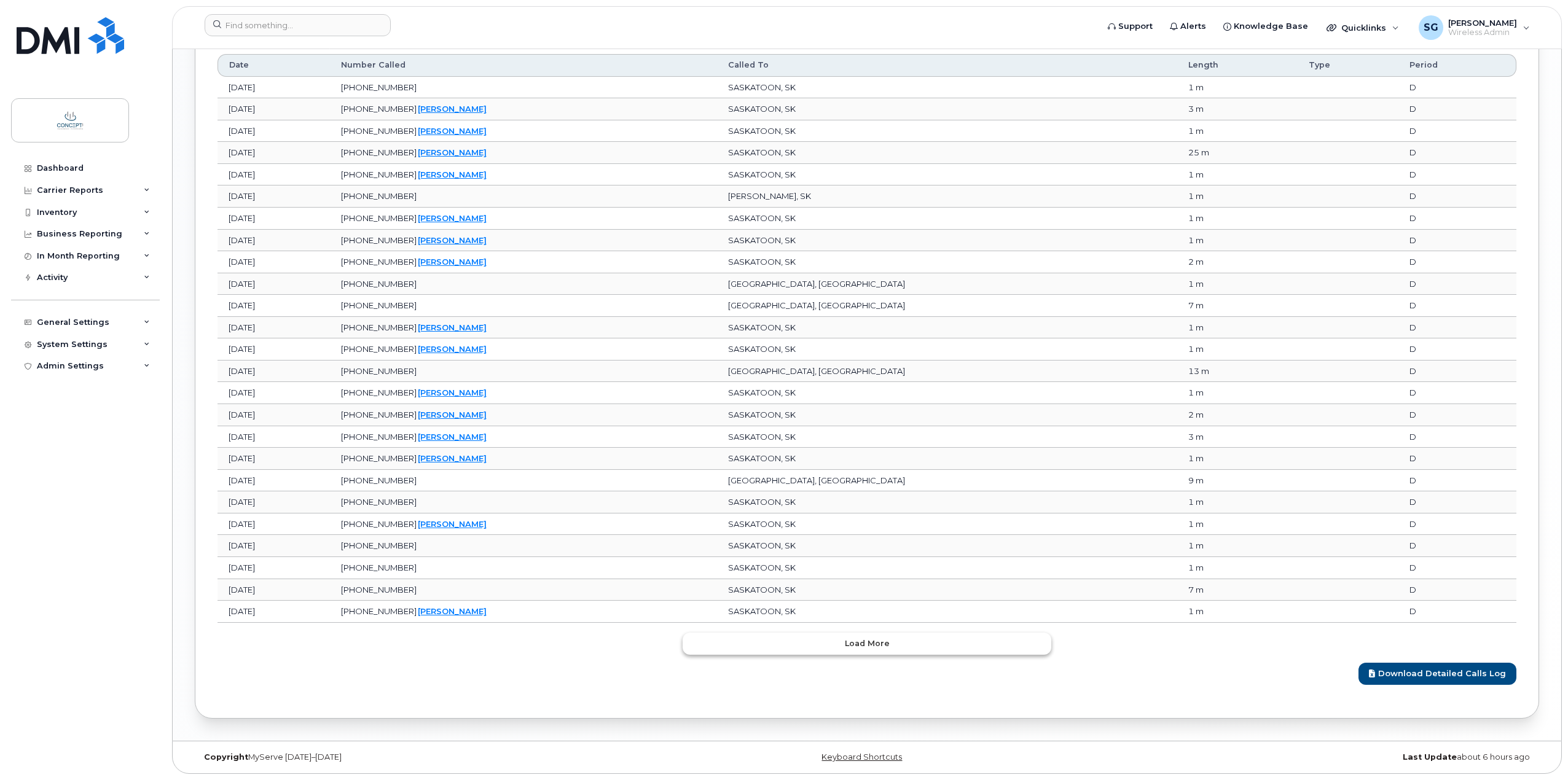
click at [951, 633] on button "Load more" at bounding box center [867, 643] width 369 height 22
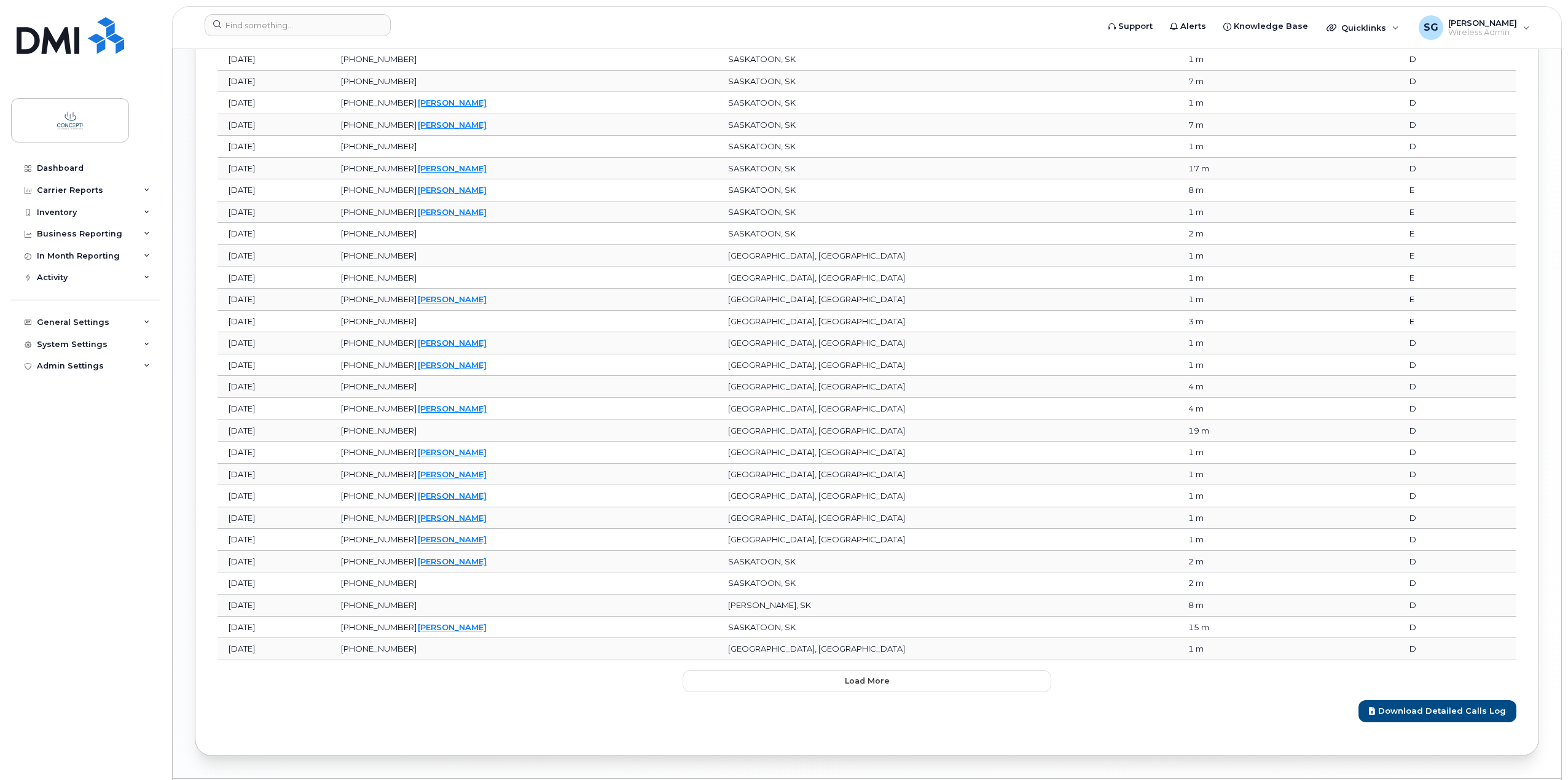
scroll to position [1800, 0]
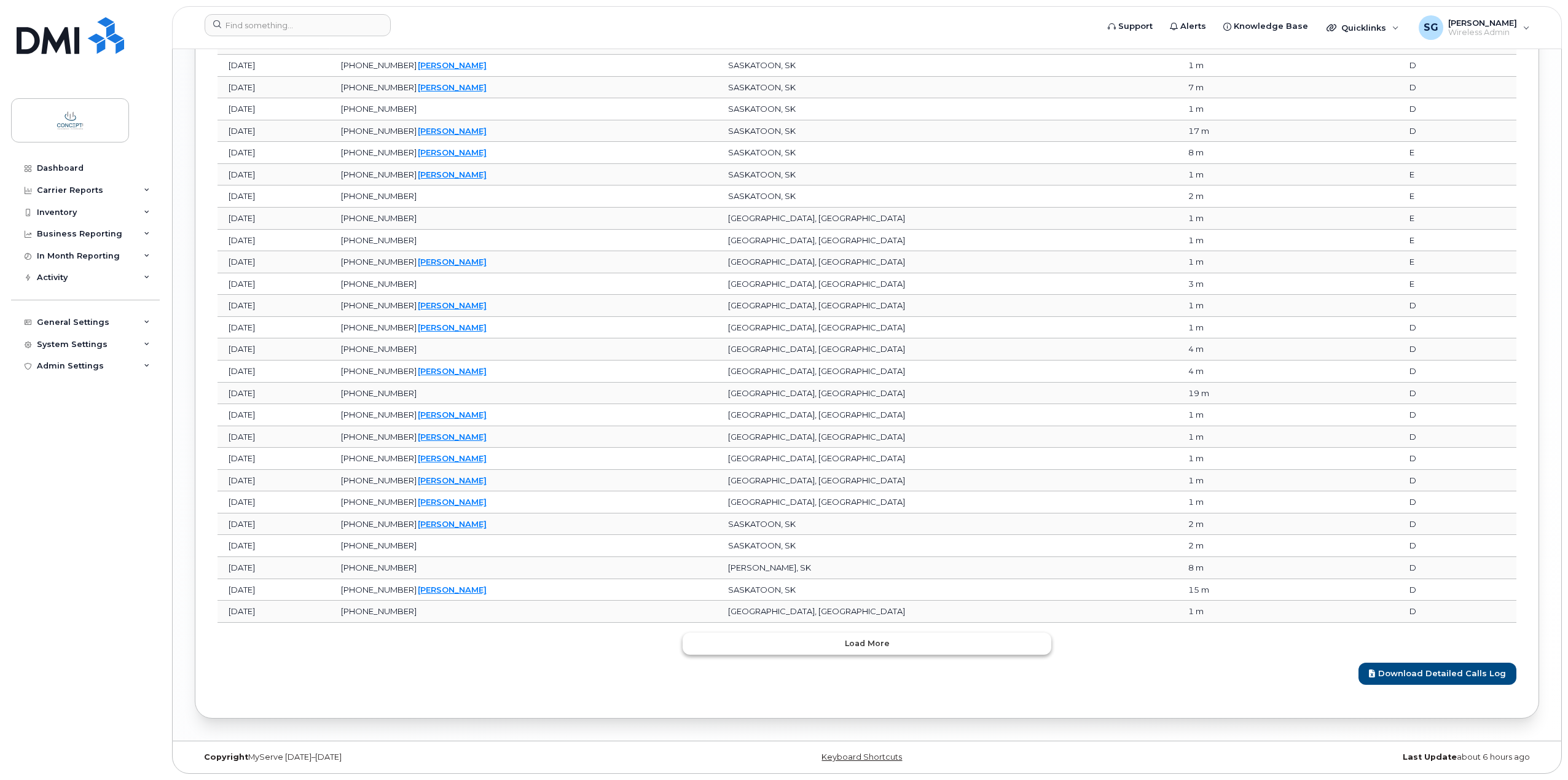
click at [950, 642] on button "Load more" at bounding box center [867, 643] width 369 height 22
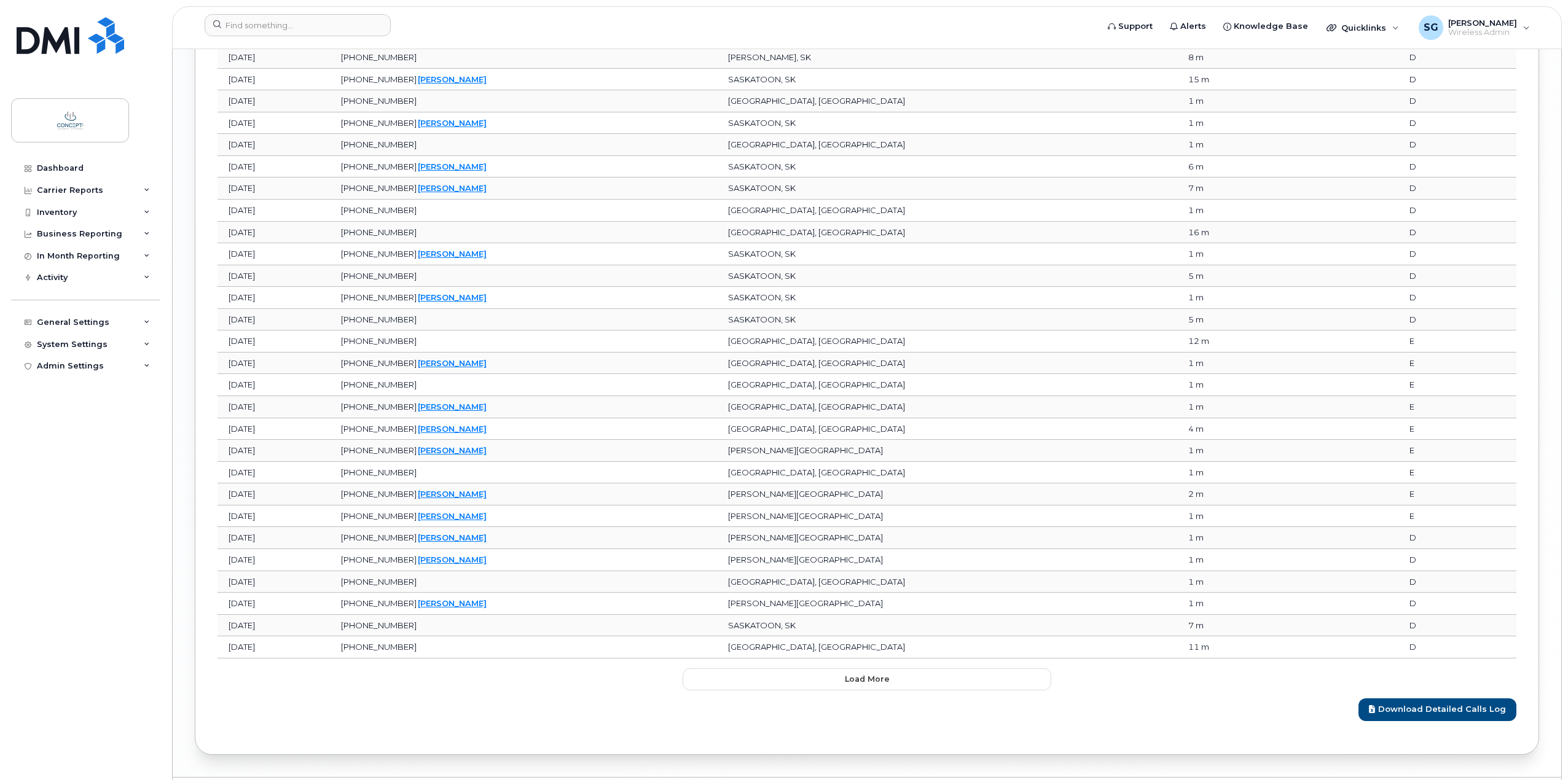
scroll to position [2347, 0]
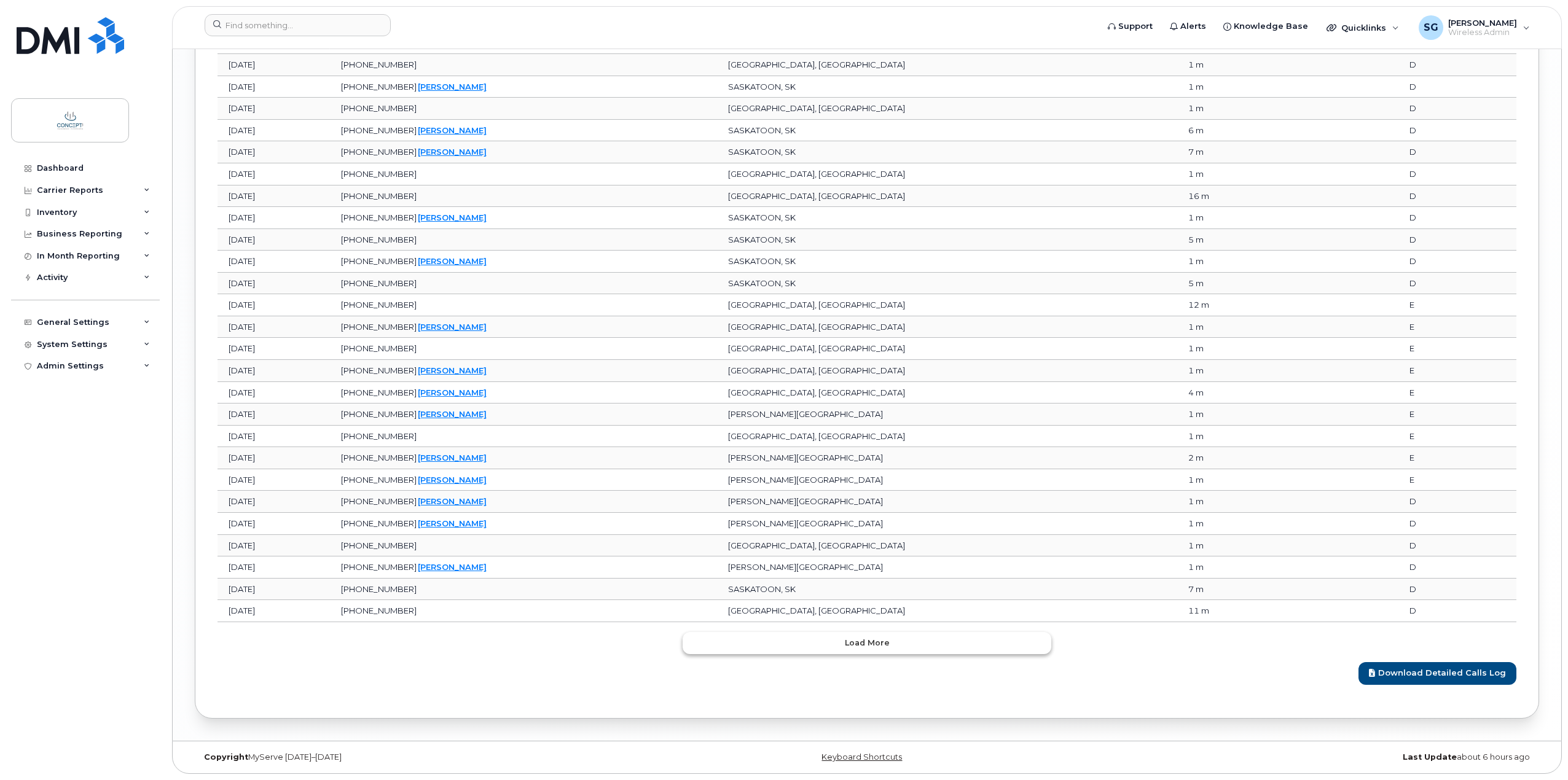
click at [894, 640] on button "Load more" at bounding box center [867, 643] width 369 height 22
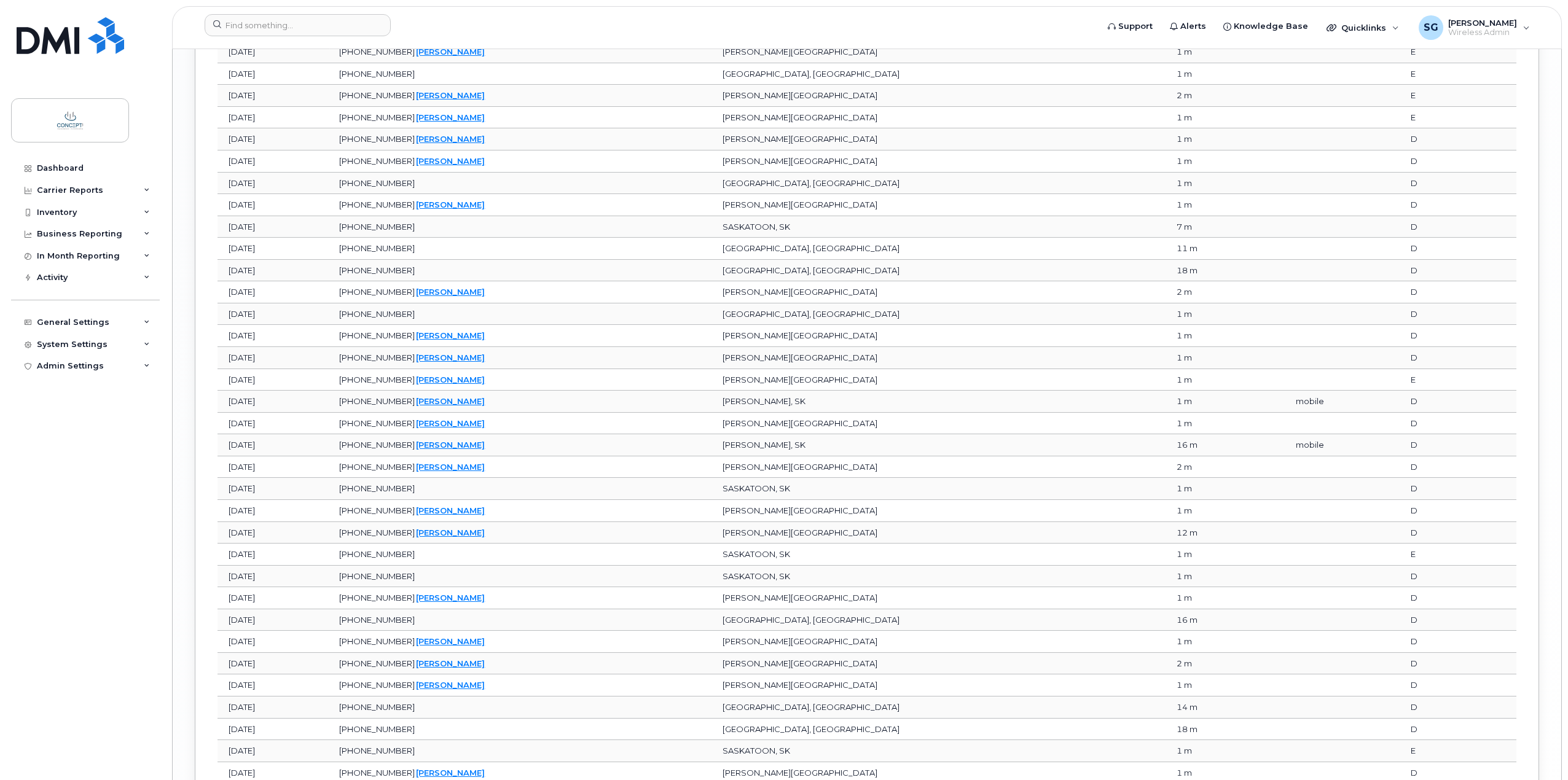
scroll to position [2893, 0]
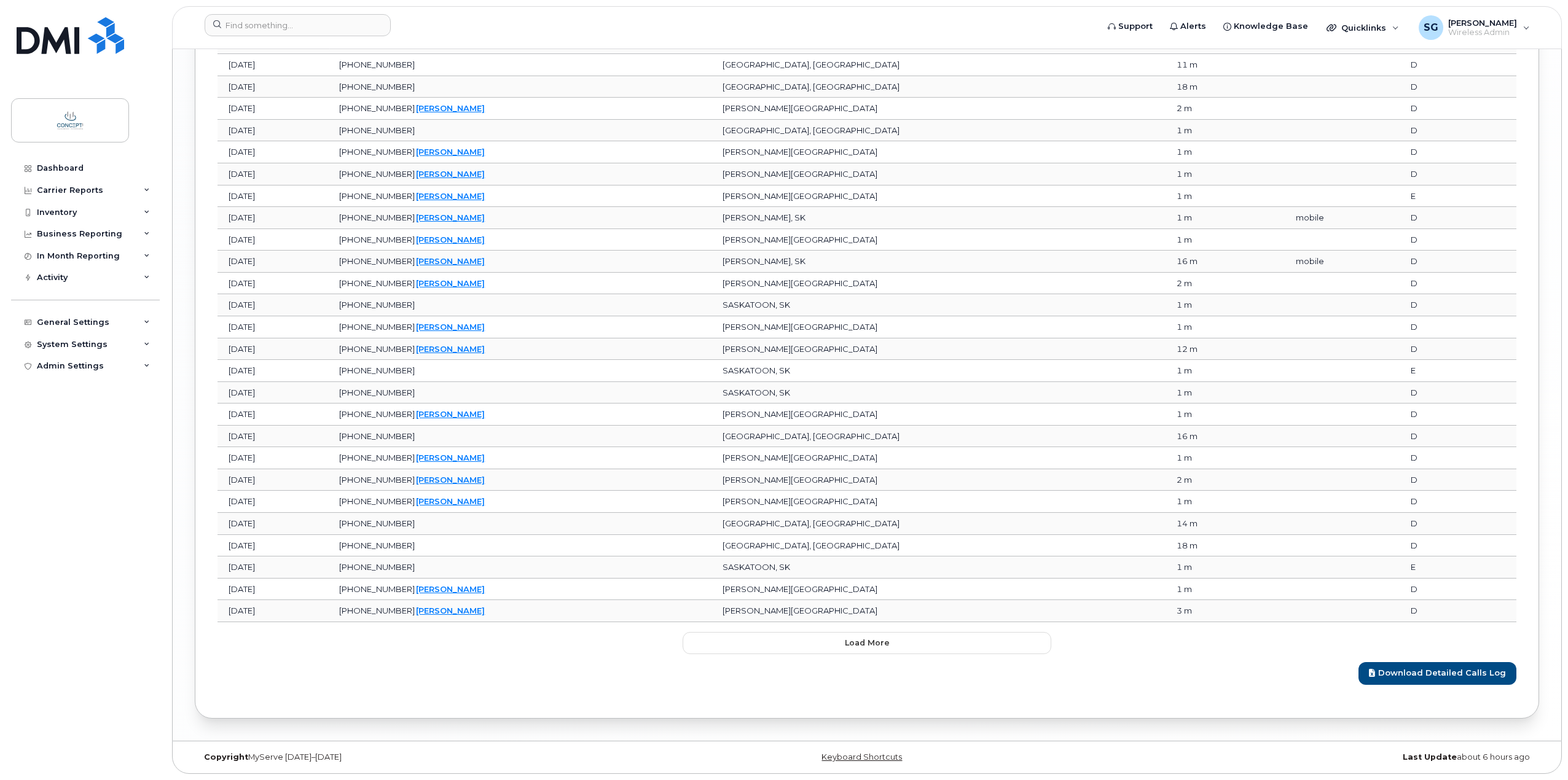
click at [878, 636] on button "Load more" at bounding box center [867, 643] width 369 height 22
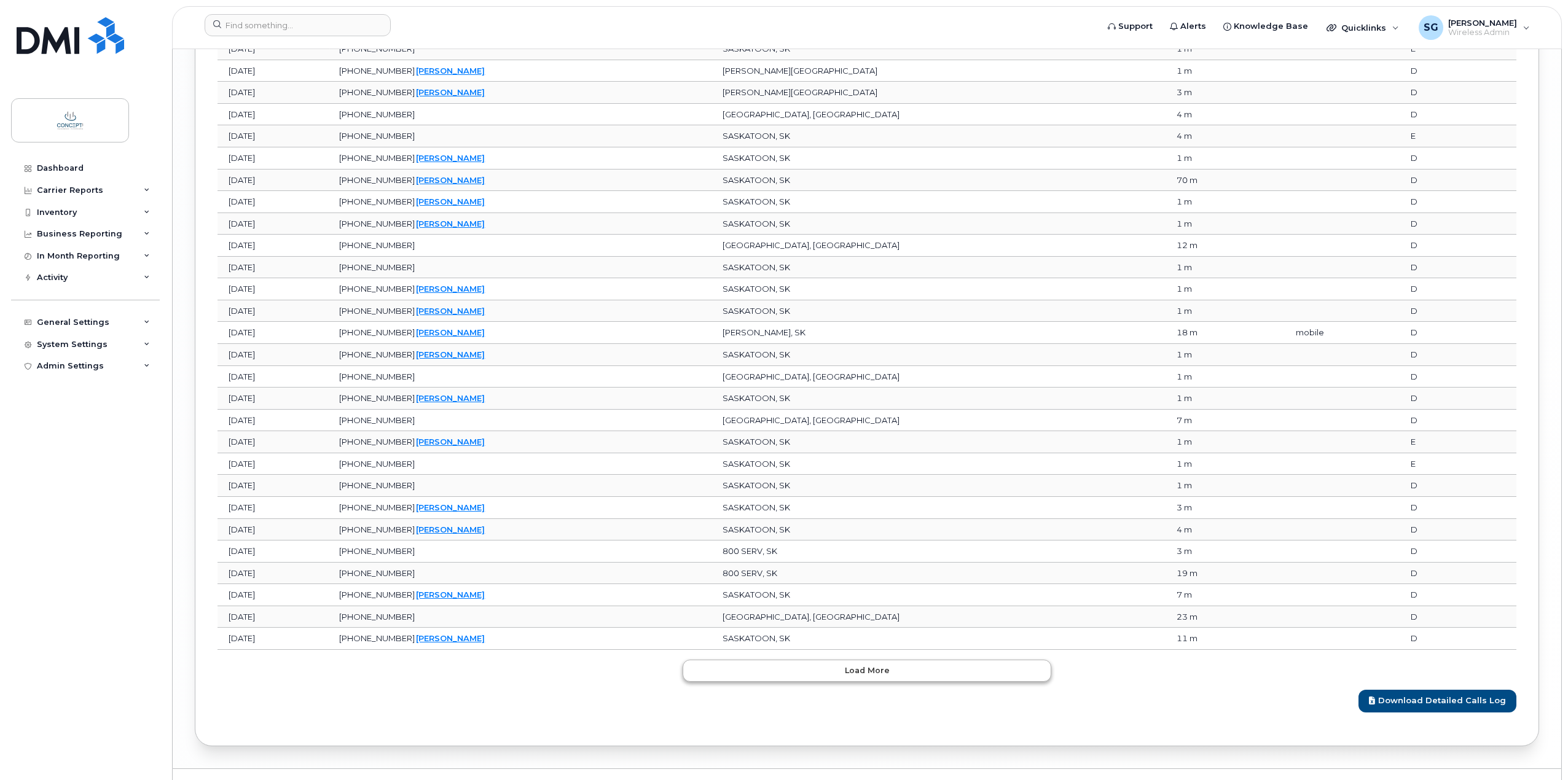
scroll to position [3439, 0]
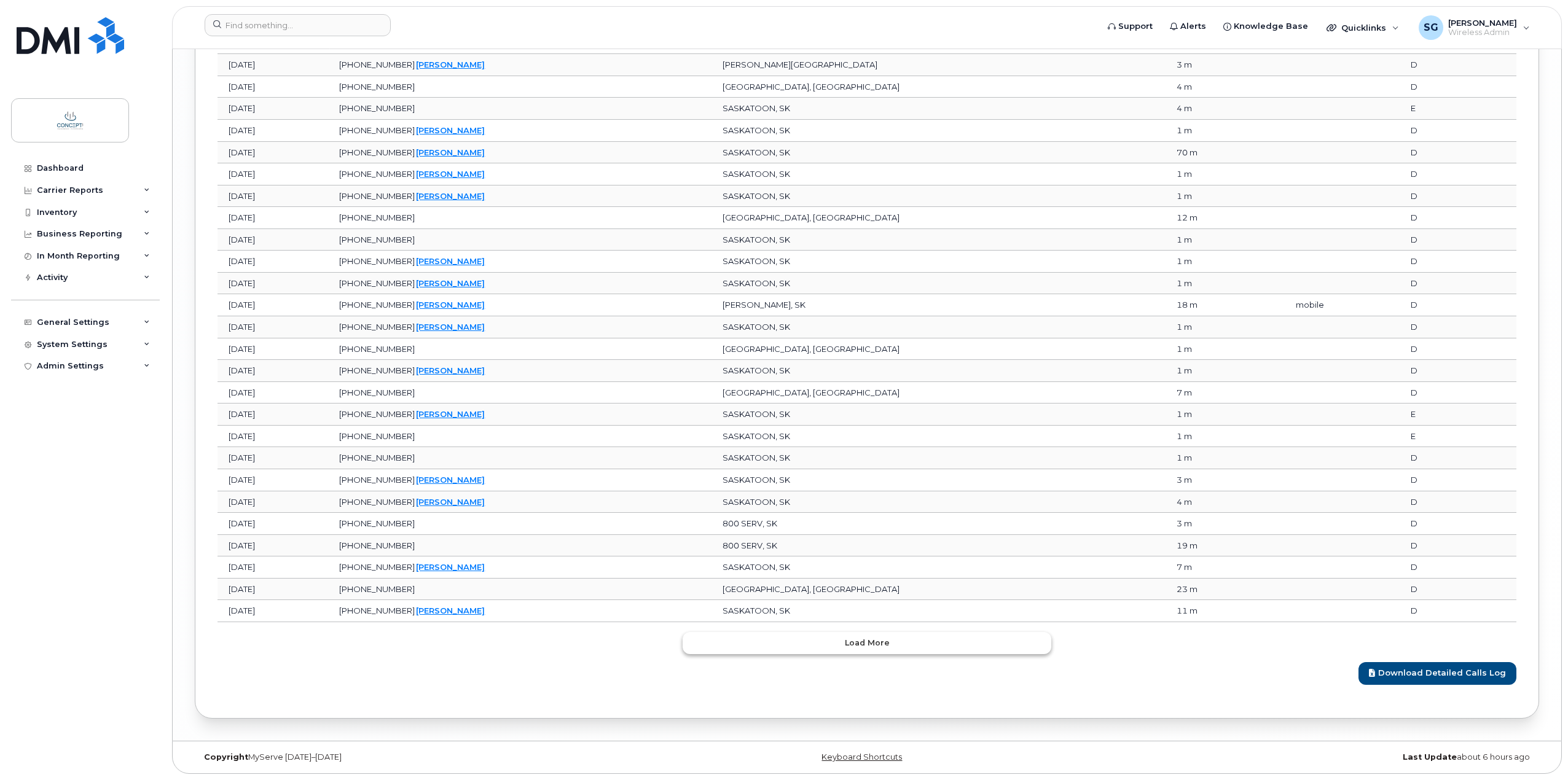
click at [866, 643] on span "Load more" at bounding box center [867, 642] width 45 height 12
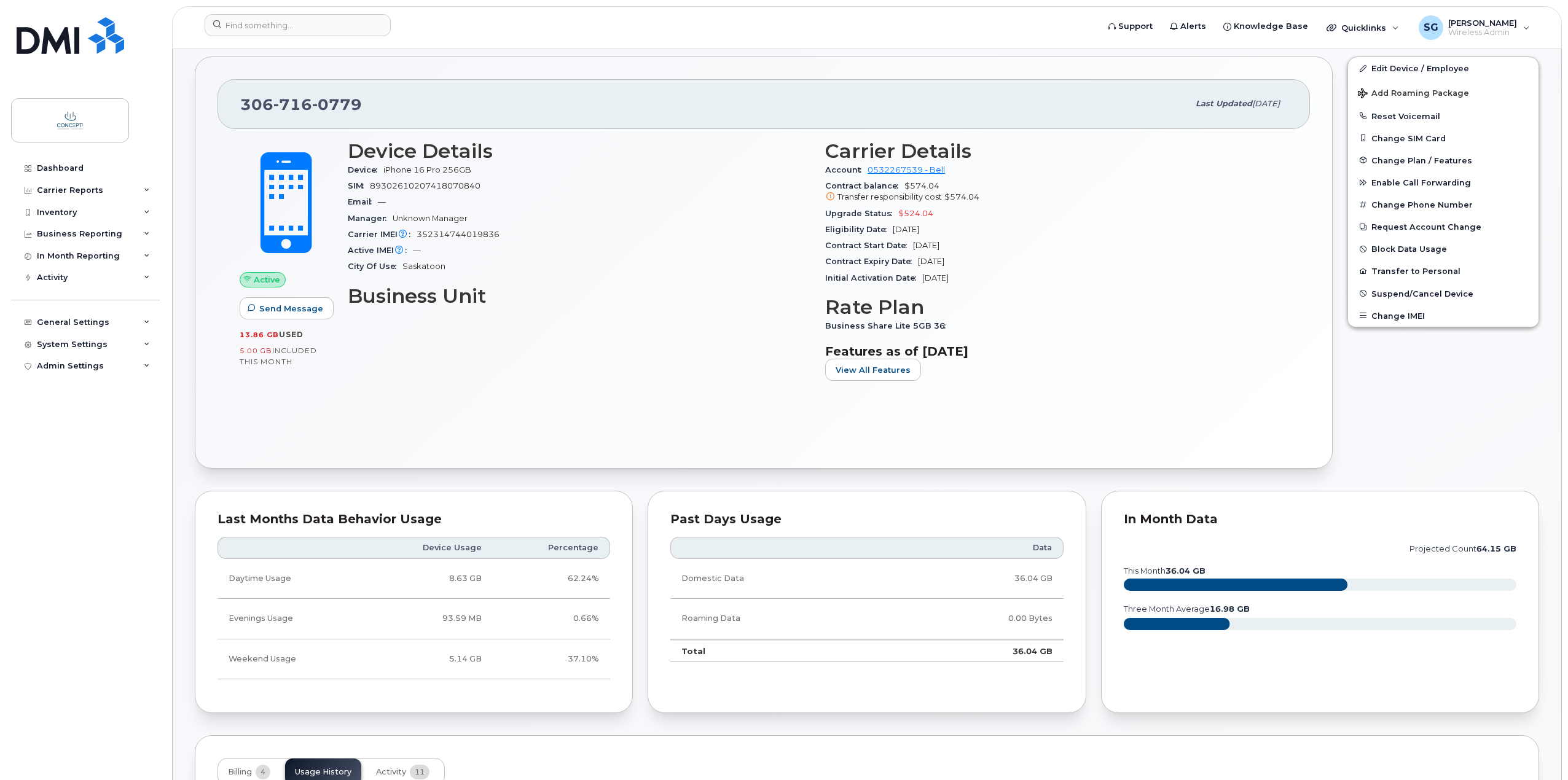
scroll to position [75, 0]
